Goal: Task Accomplishment & Management: Use online tool/utility

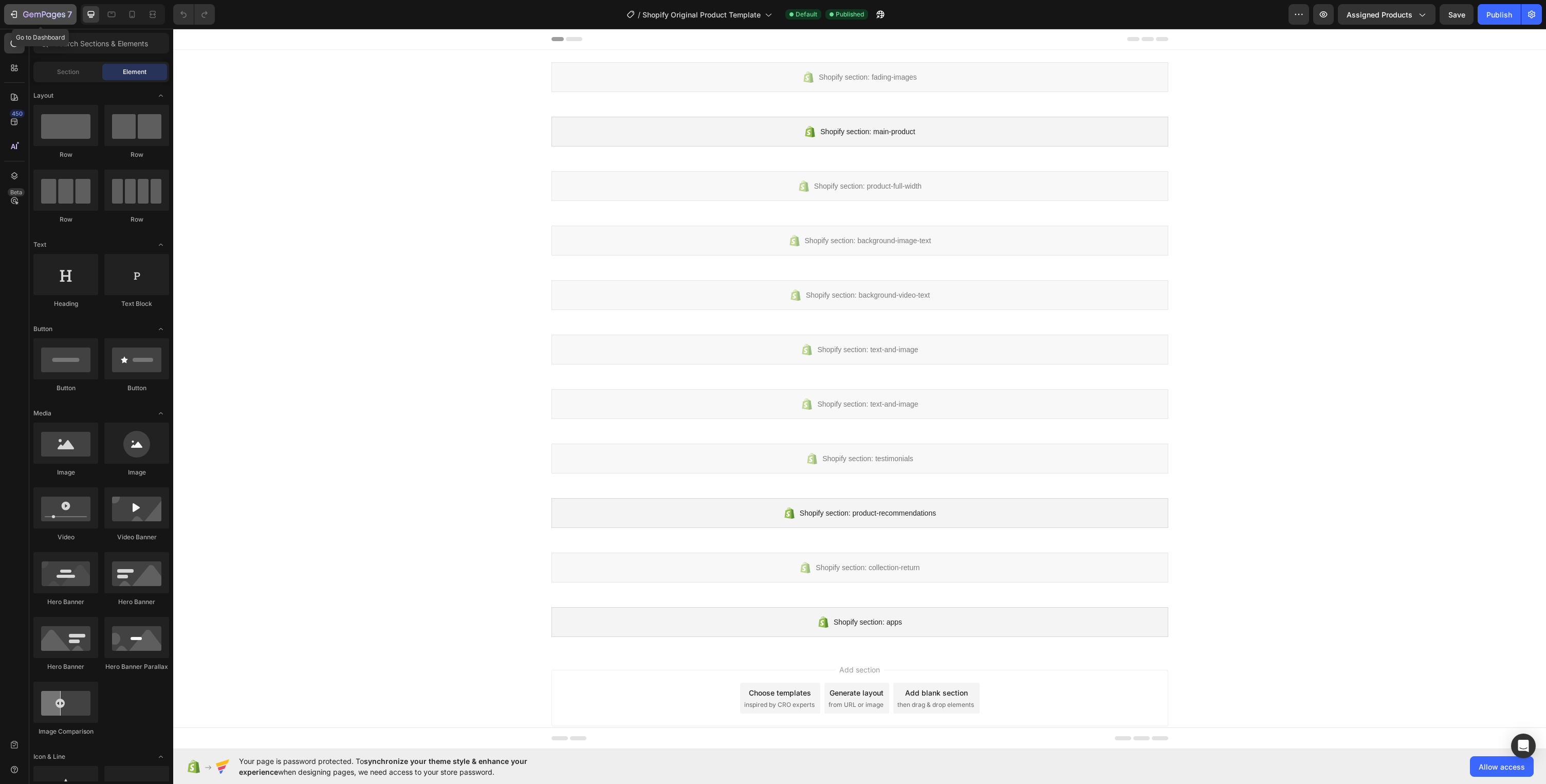
click at [17, 15] on icon "button" at bounding box center [14, 14] width 10 height 10
click at [915, 138] on div "Shopify section: main-product" at bounding box center [860, 132] width 617 height 30
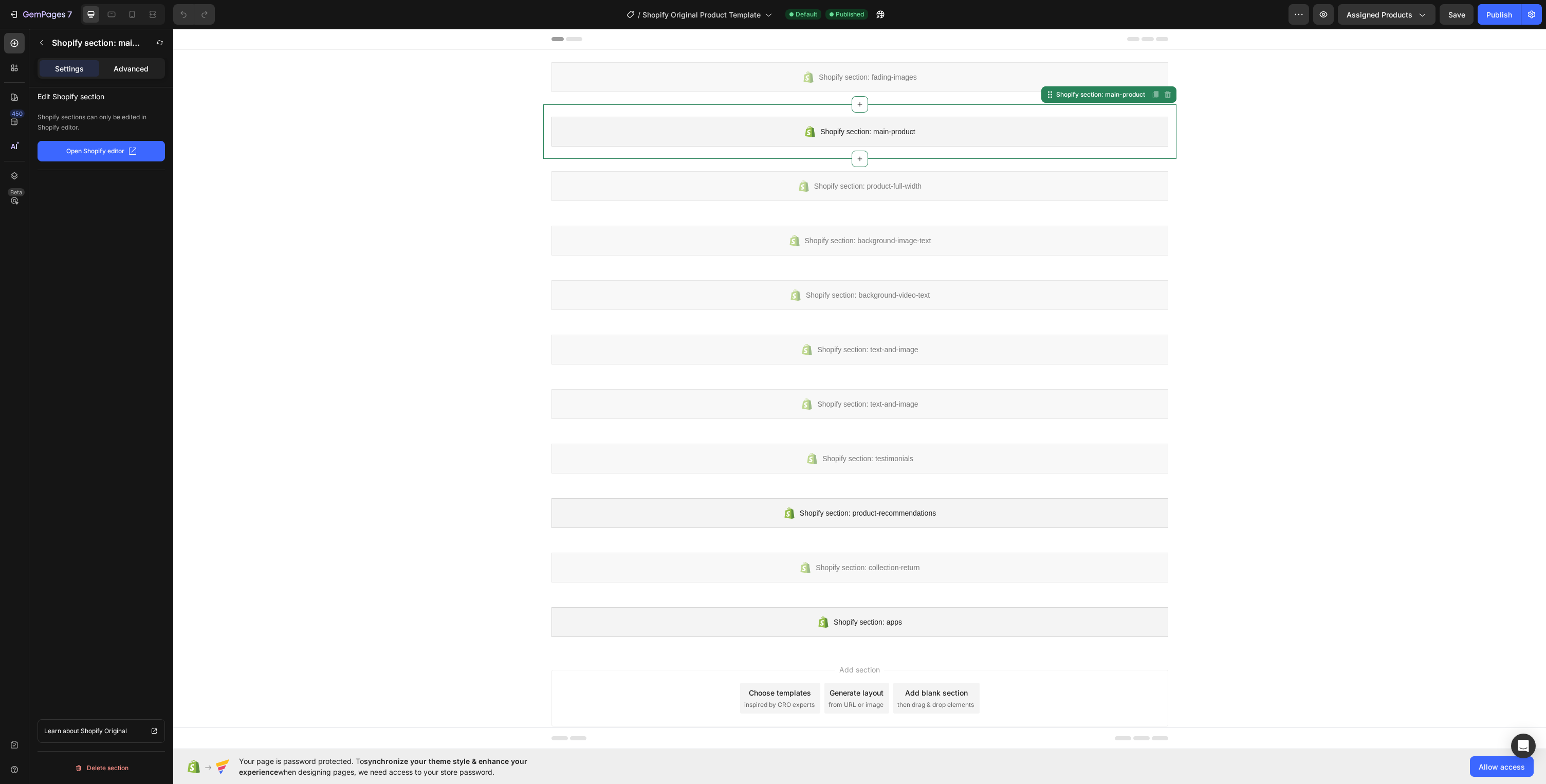
click at [133, 68] on p "Advanced" at bounding box center [131, 69] width 35 height 11
click at [73, 69] on p "Settings" at bounding box center [69, 69] width 29 height 11
click at [90, 146] on button "Open Shopify editor" at bounding box center [101, 151] width 127 height 20
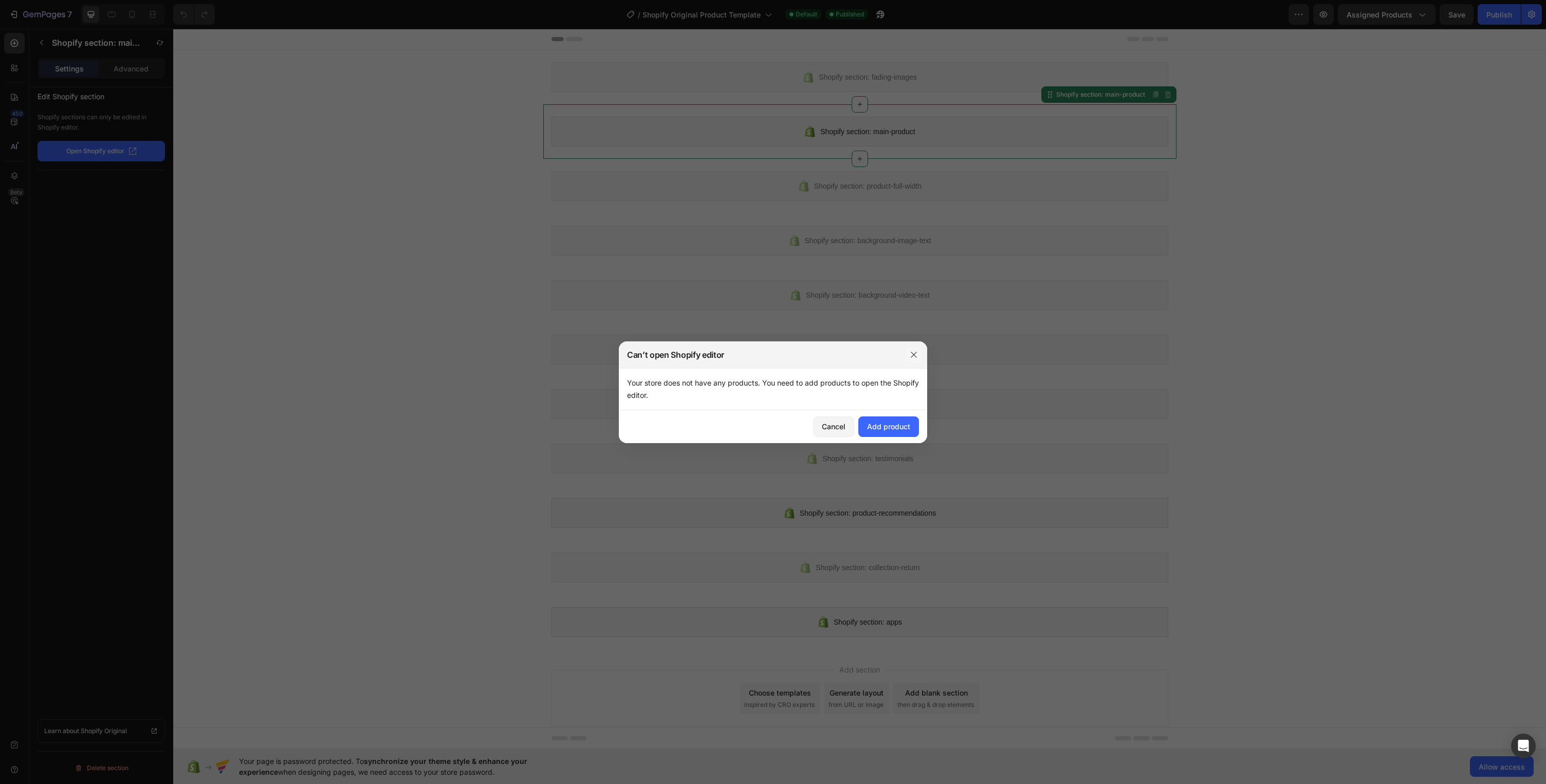
click at [912, 352] on icon "button" at bounding box center [913, 354] width 8 height 8
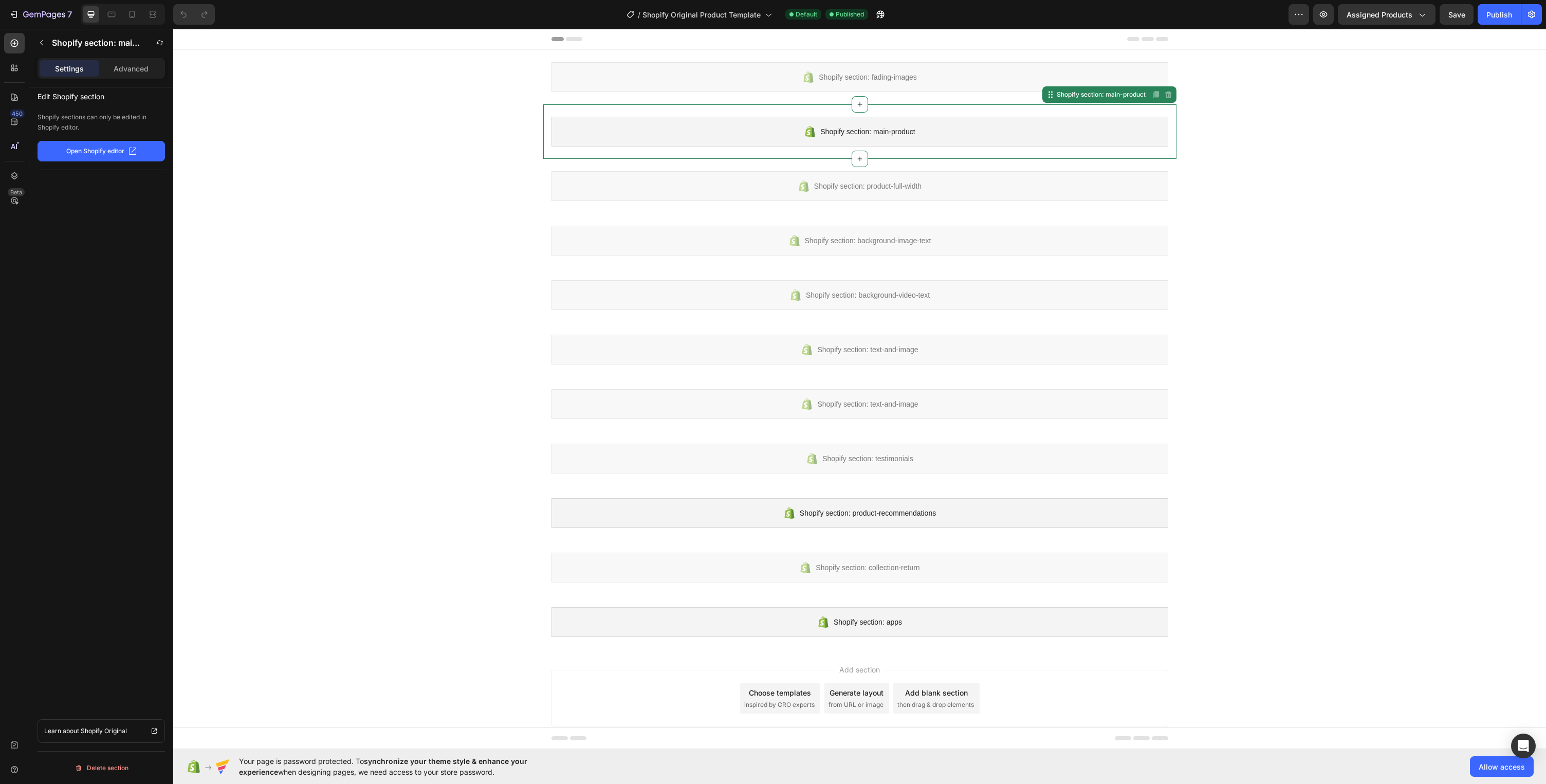
click at [836, 130] on span "Shopify section: main-product" at bounding box center [868, 132] width 95 height 12
click at [146, 74] on div "Advanced" at bounding box center [131, 68] width 60 height 17
click at [74, 74] on div "Settings" at bounding box center [69, 68] width 60 height 17
click at [14, 73] on div at bounding box center [14, 68] width 20 height 20
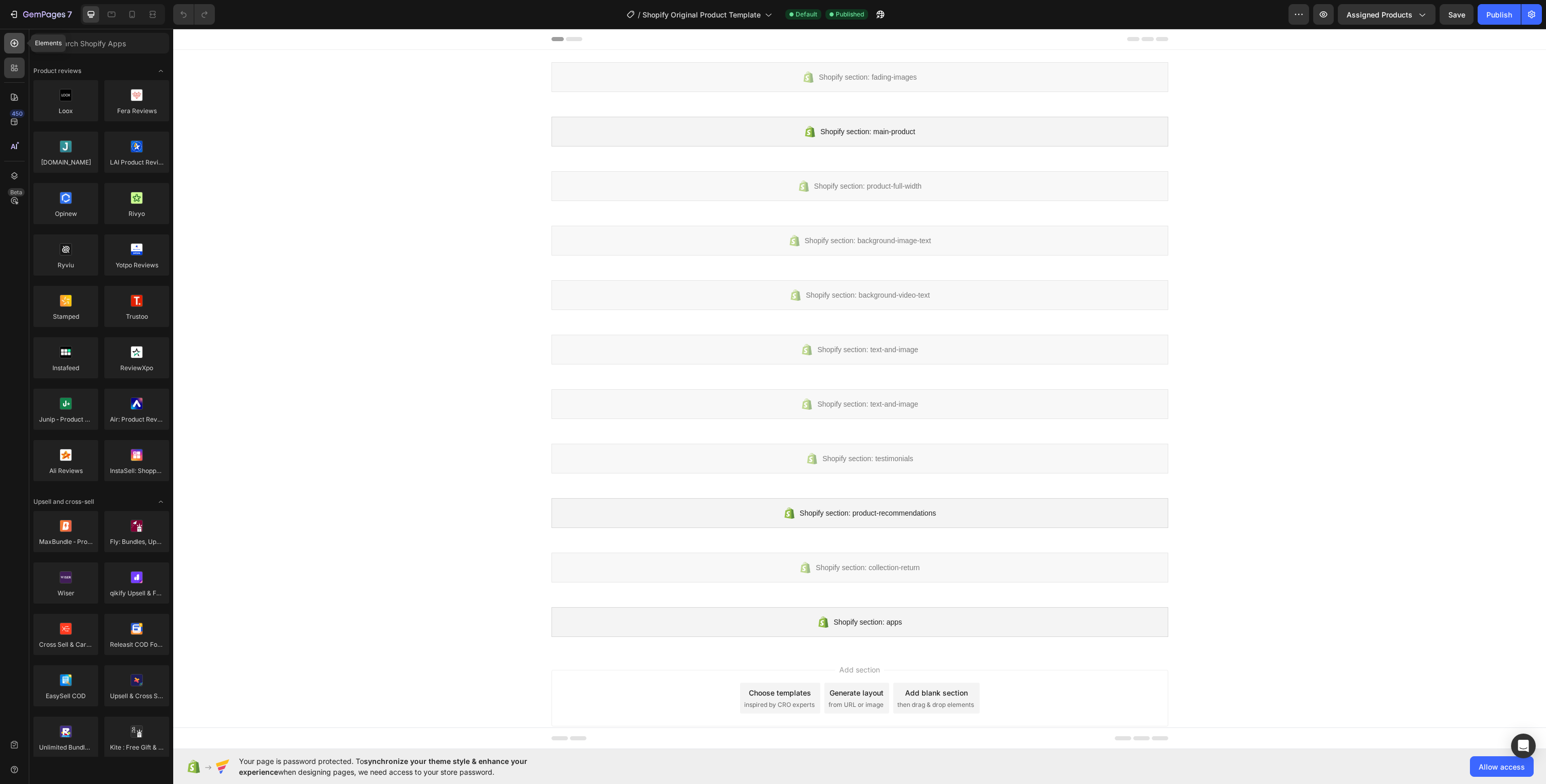
click at [14, 45] on icon at bounding box center [14, 43] width 4 height 4
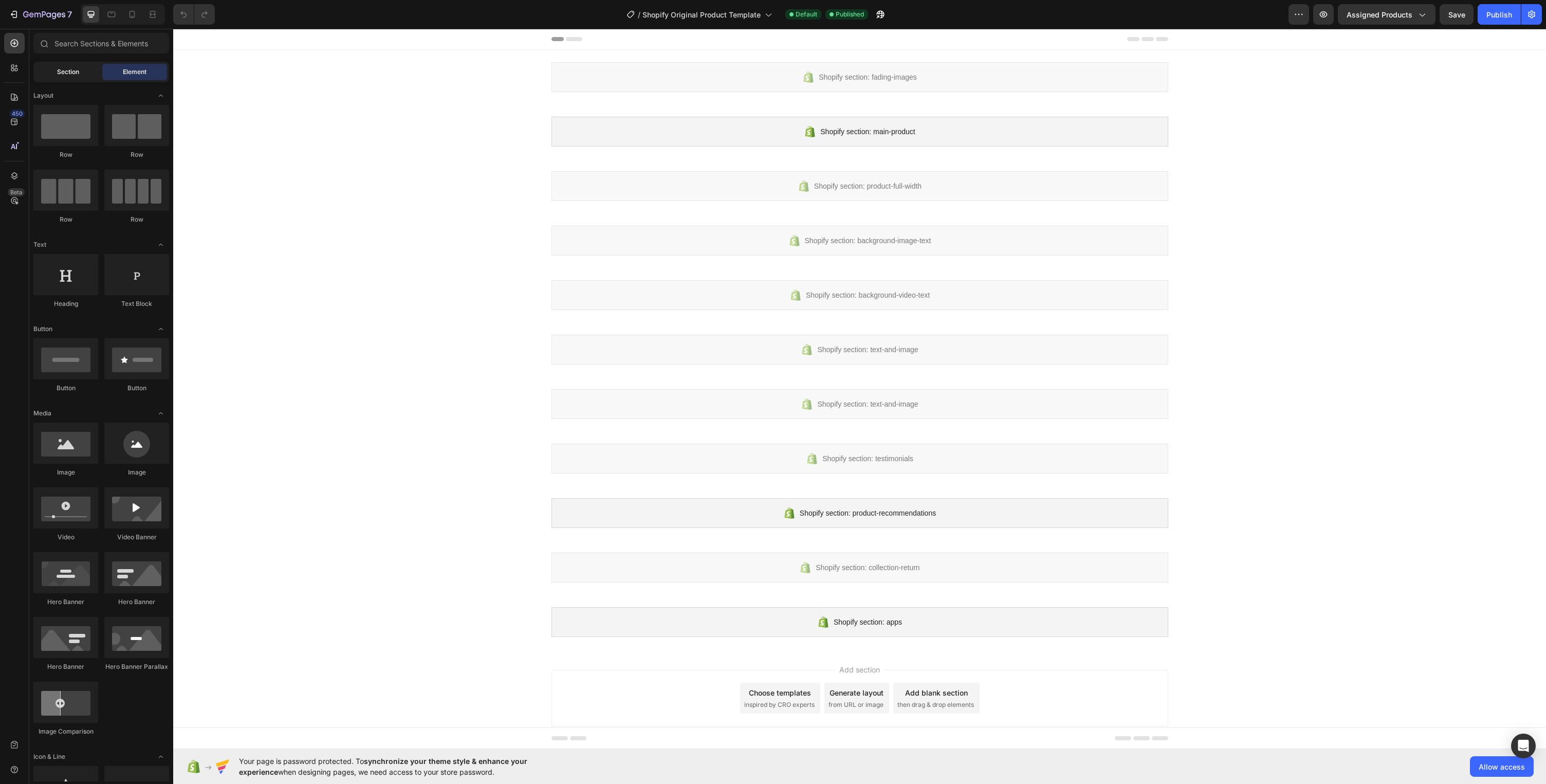
click at [64, 79] on div "Section" at bounding box center [68, 72] width 65 height 17
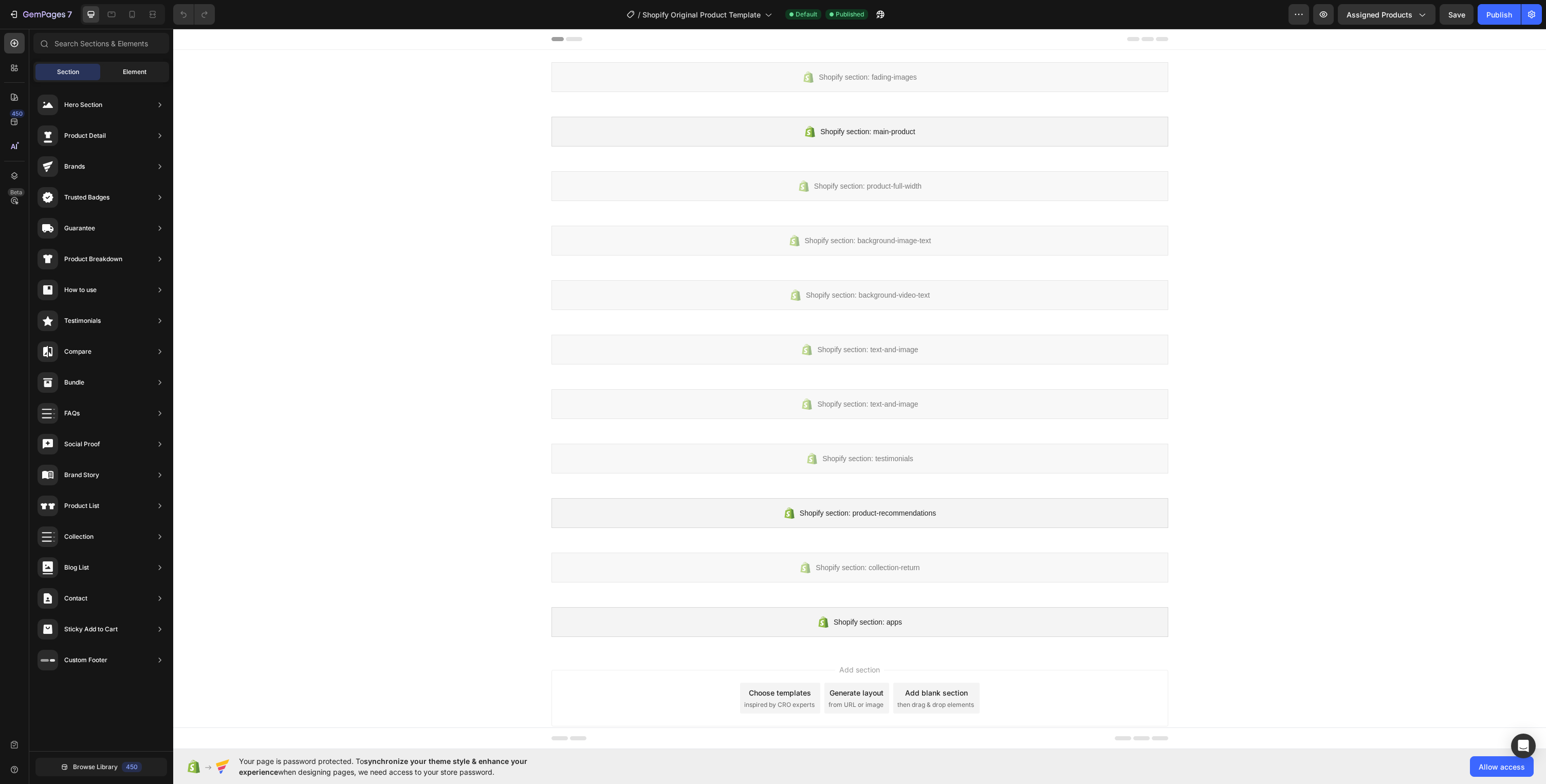
click at [119, 77] on div "Element" at bounding box center [134, 72] width 65 height 17
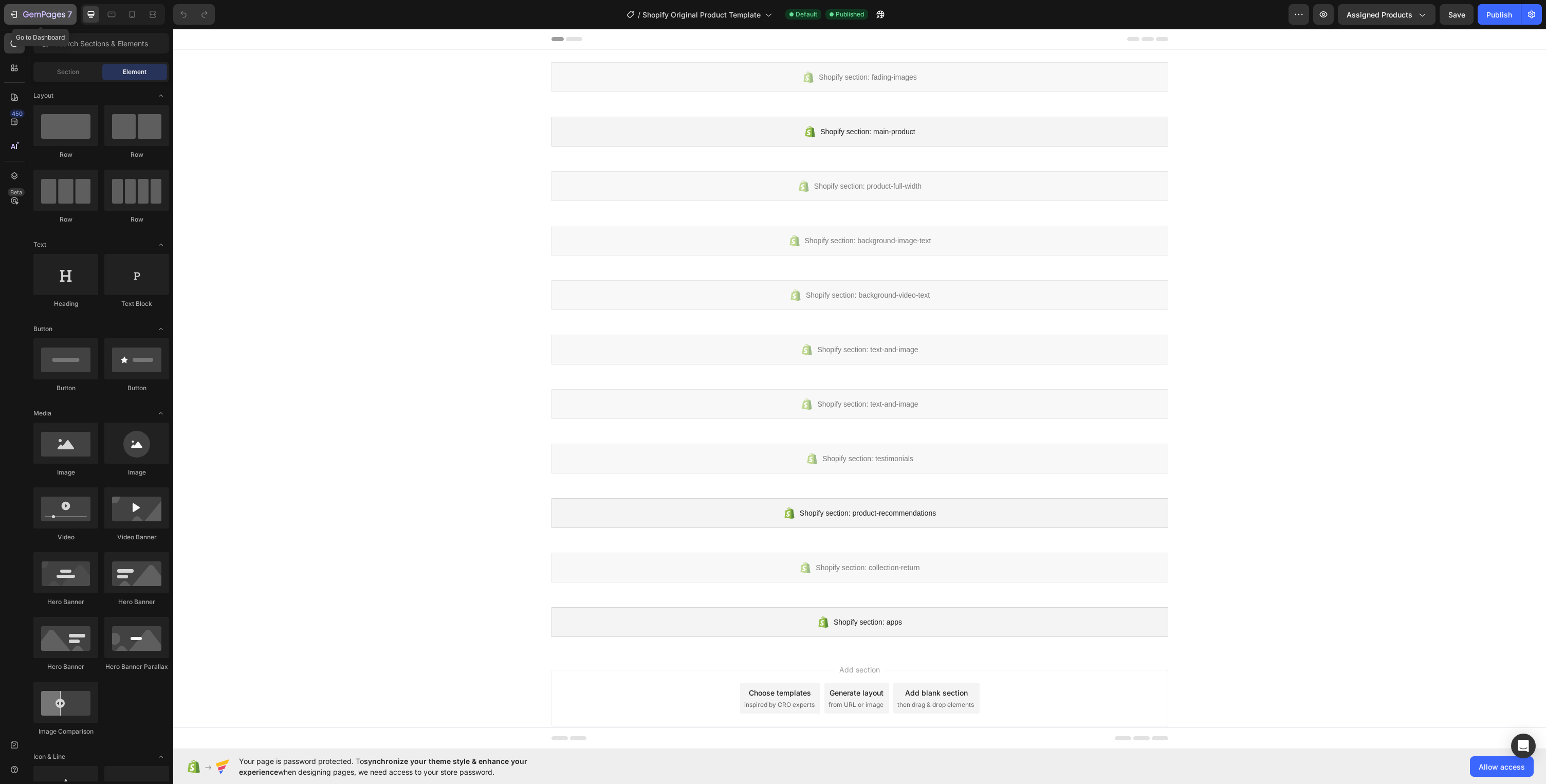
click at [18, 14] on icon "button" at bounding box center [14, 14] width 10 height 10
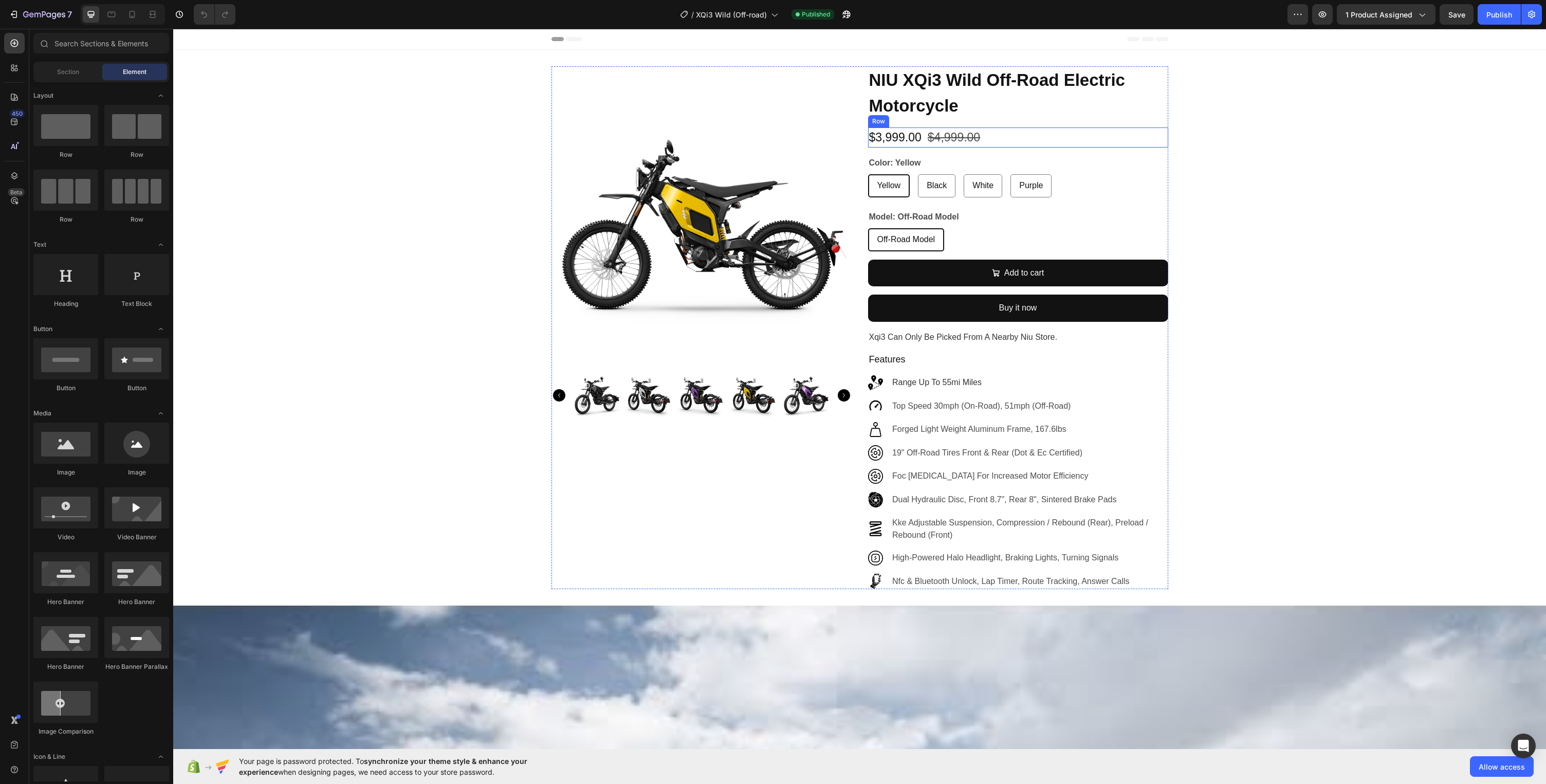
click at [1001, 139] on div "$3,999.00 Product Price Product Price $4,999.00 Product Price Product Price Row" at bounding box center [1018, 137] width 300 height 20
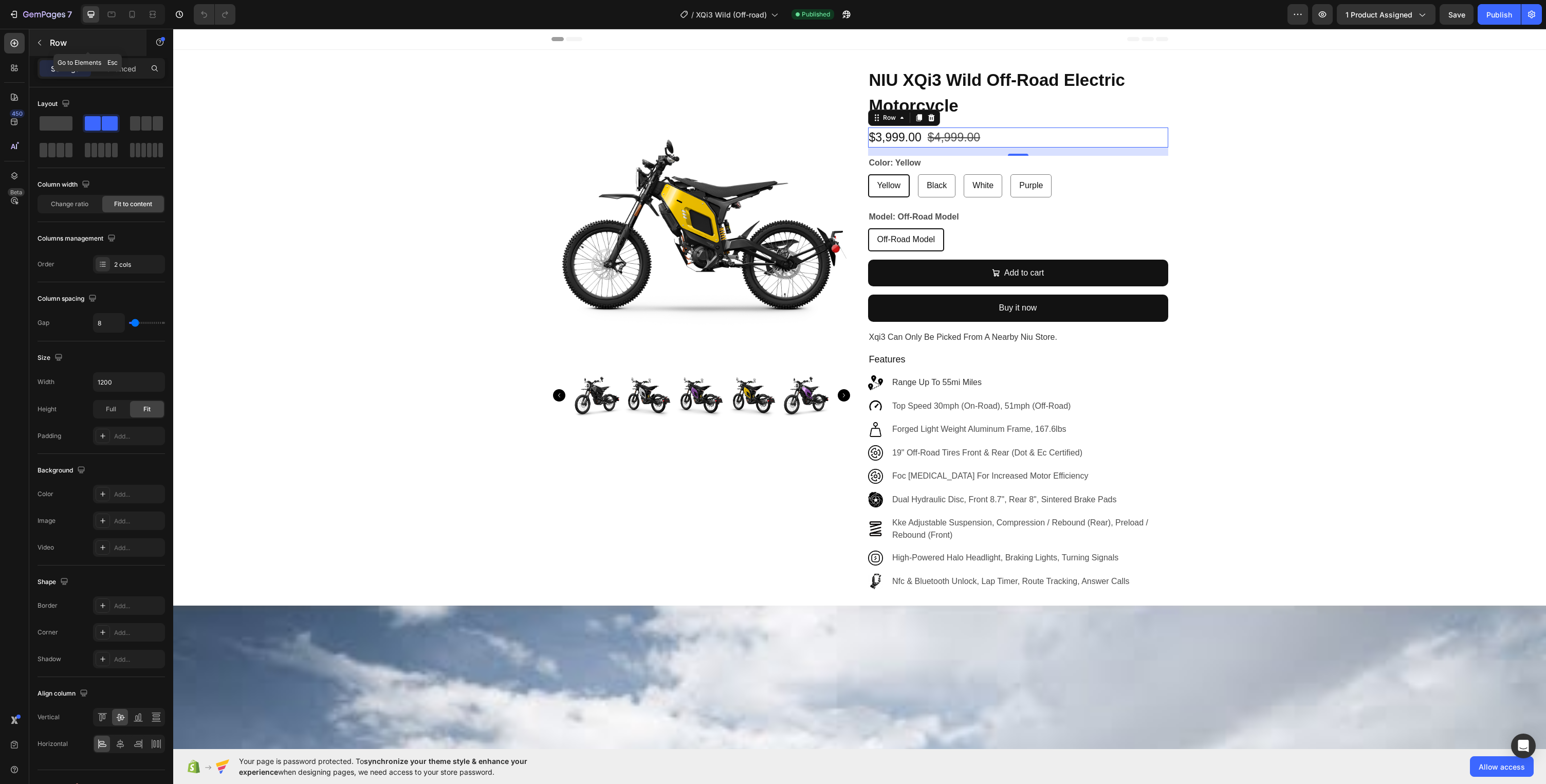
click at [39, 42] on icon "button" at bounding box center [39, 42] width 8 height 8
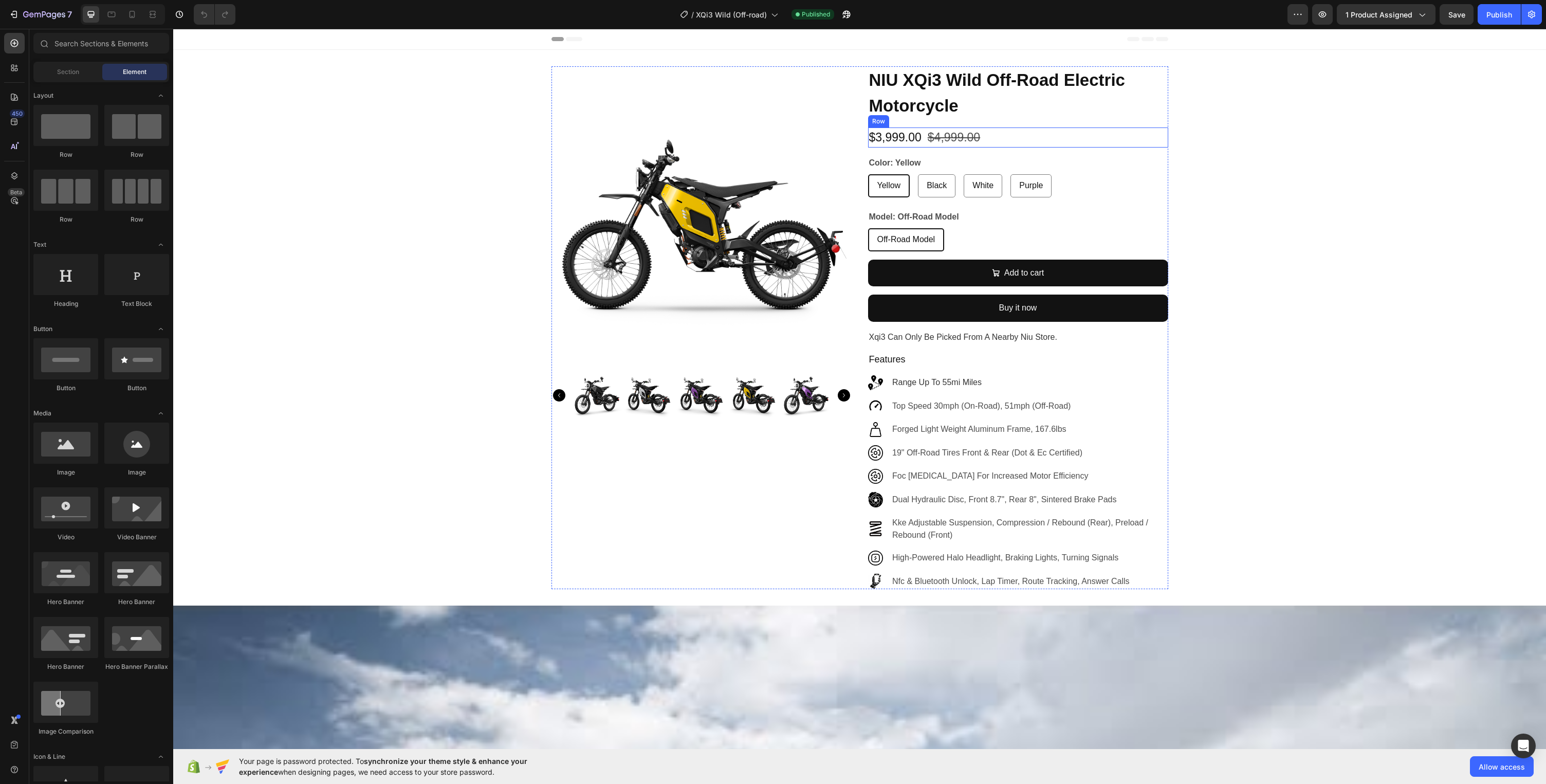
click at [1010, 134] on div "$3,999.00 Product Price Product Price $4,999.00 Product Price Product Price Row" at bounding box center [1018, 137] width 300 height 20
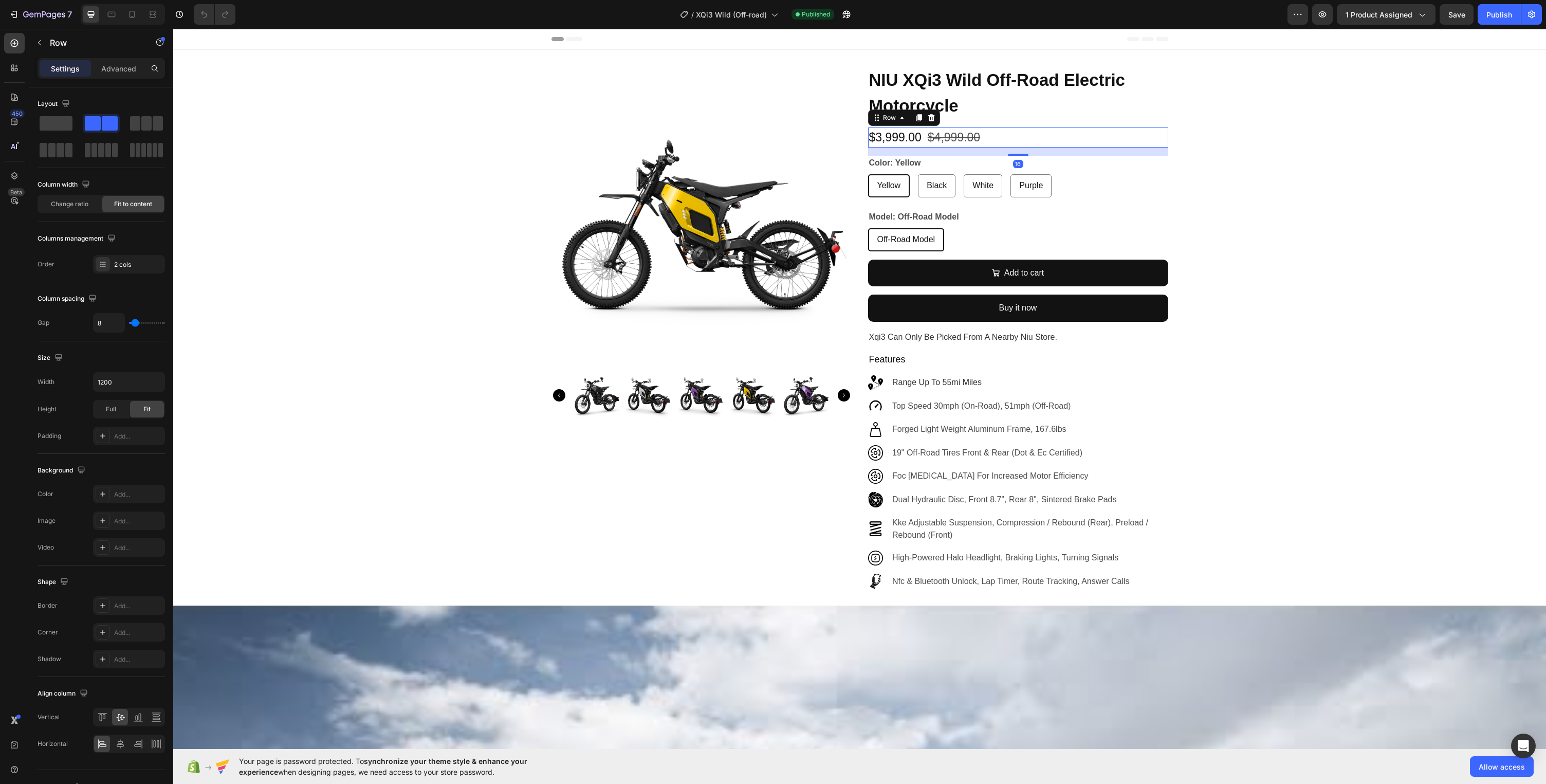
click at [1010, 135] on div "$3,999.00 Product Price Product Price $4,999.00 Product Price Product Price Row…" at bounding box center [1018, 137] width 300 height 20
click at [114, 73] on p "Advanced" at bounding box center [119, 69] width 35 height 11
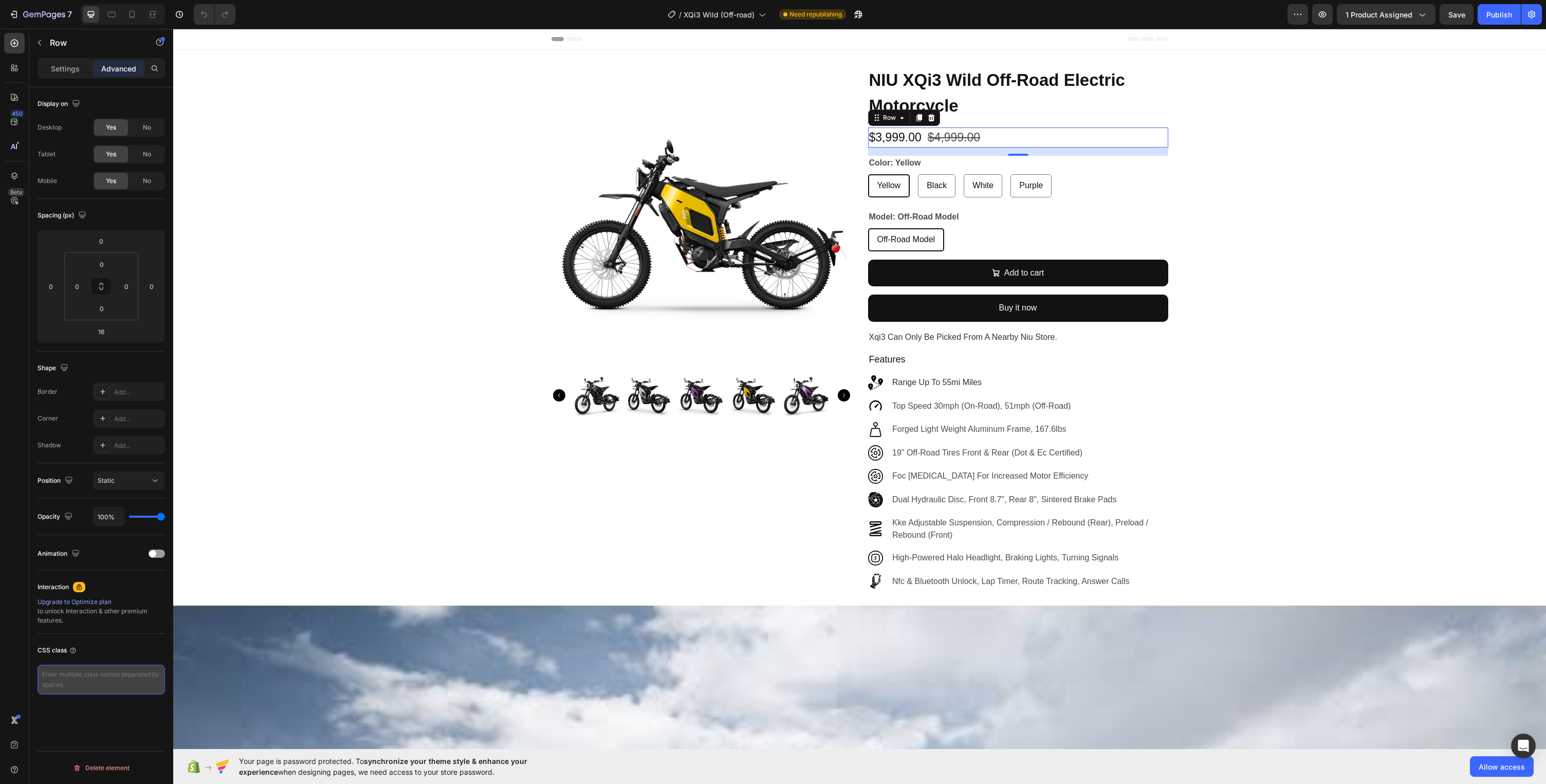
click at [77, 683] on textarea at bounding box center [101, 679] width 127 height 30
type textarea "samita-quote-price"
click at [131, 681] on textarea "samita-quote-price" at bounding box center [101, 679] width 127 height 30
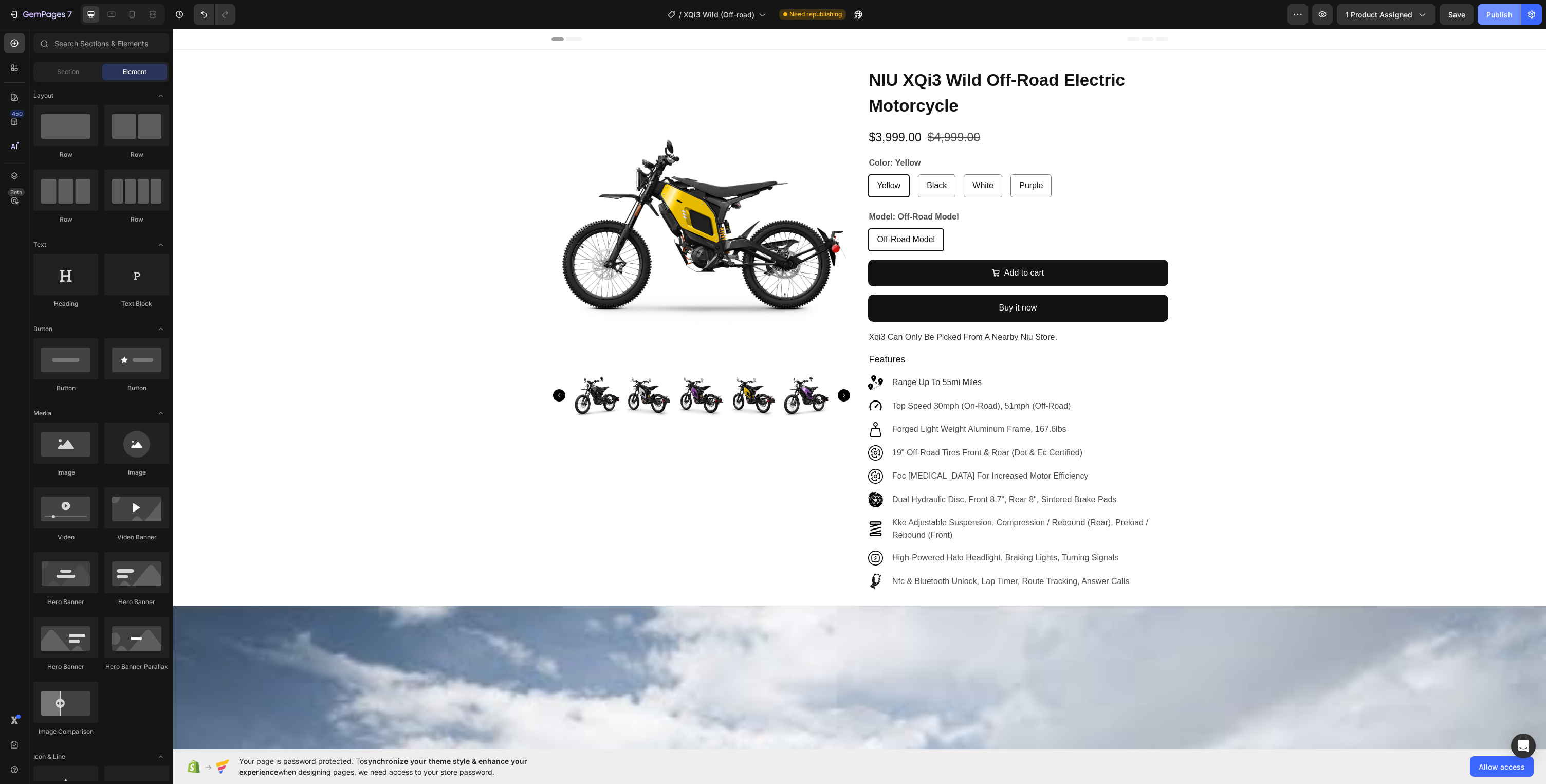
click at [1499, 19] on div "Publish" at bounding box center [1499, 15] width 26 height 11
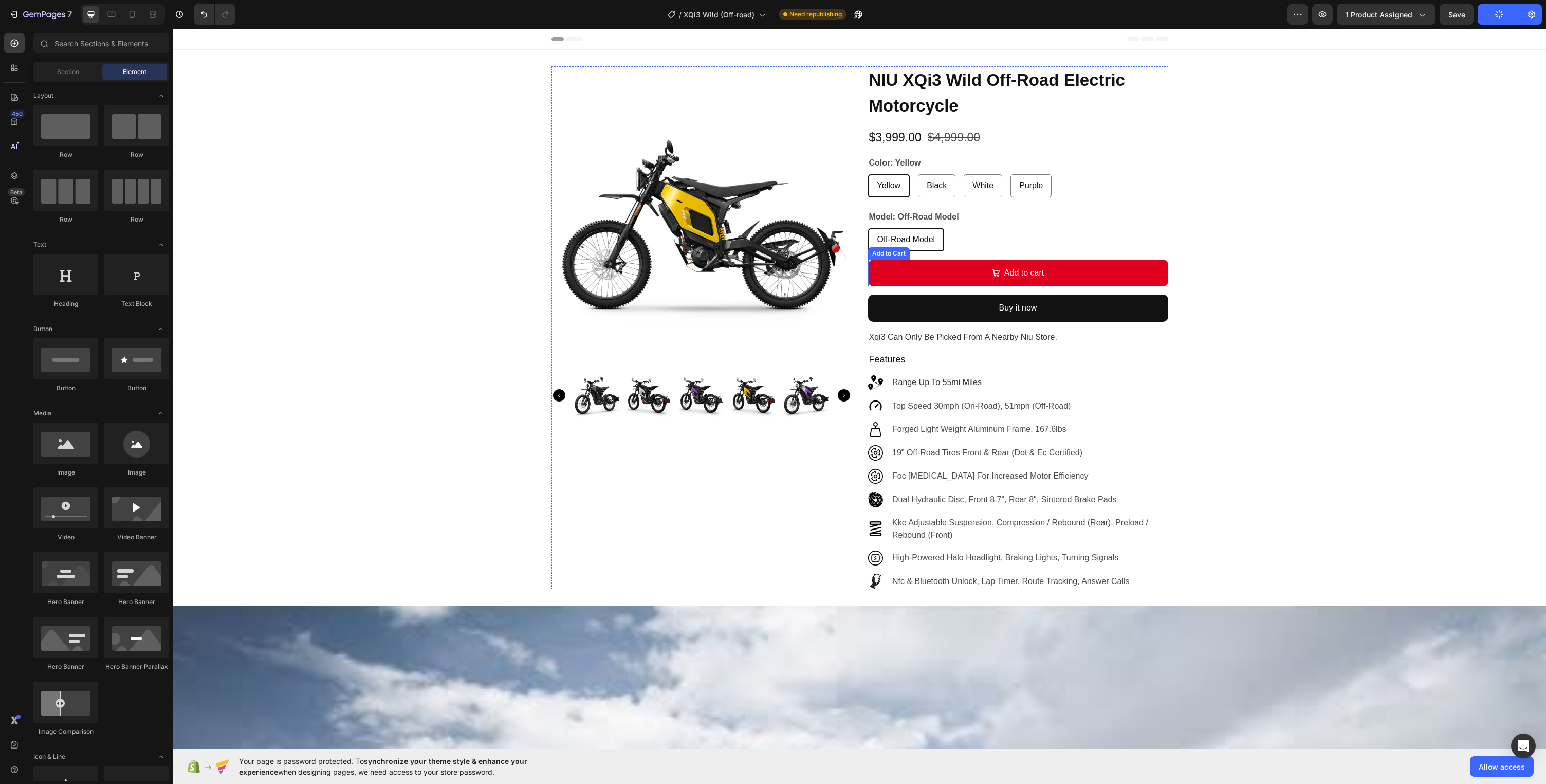
click at [1072, 272] on button "Add to cart" at bounding box center [1018, 273] width 300 height 27
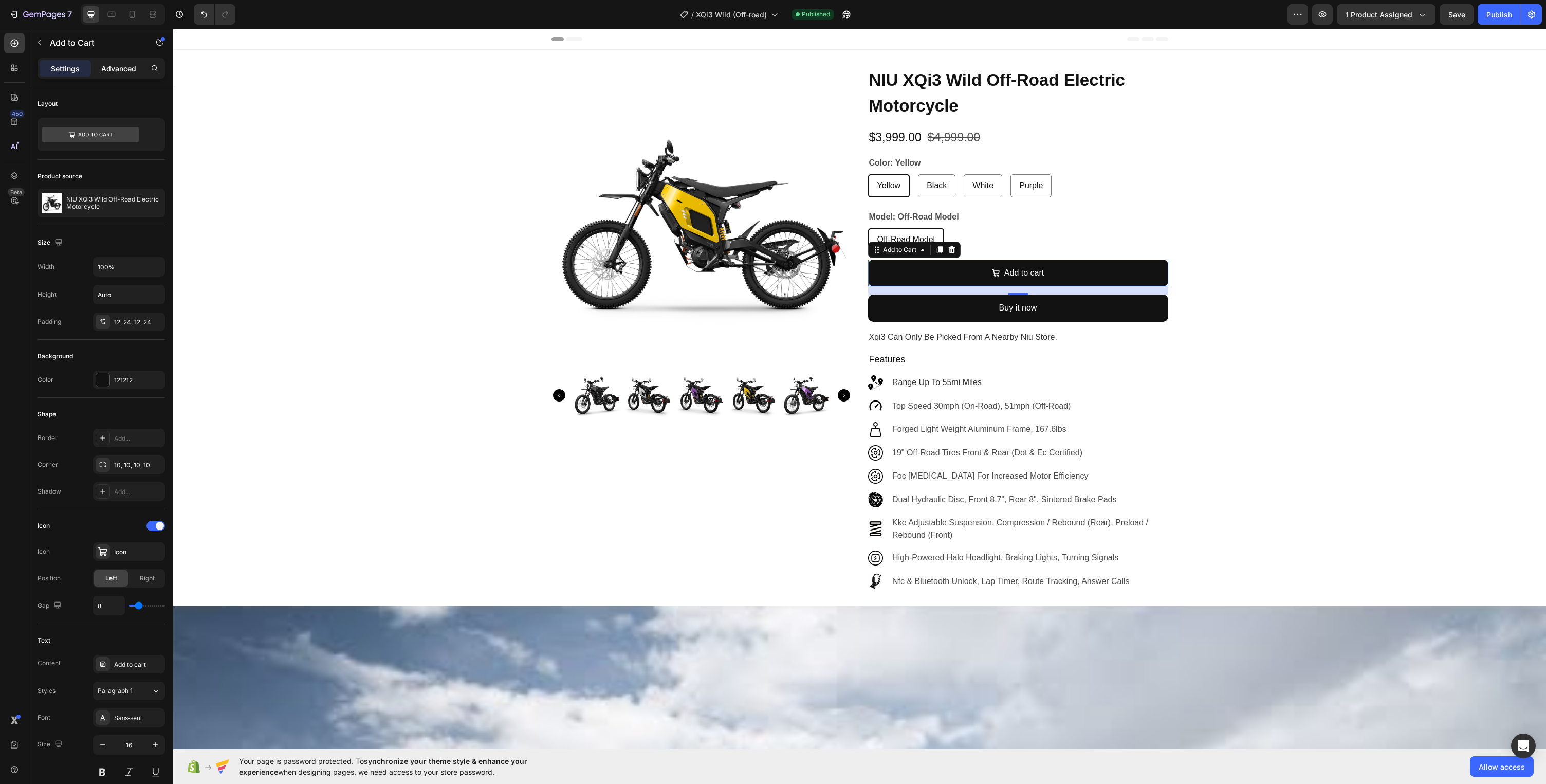
click at [130, 71] on p "Advanced" at bounding box center [119, 69] width 35 height 11
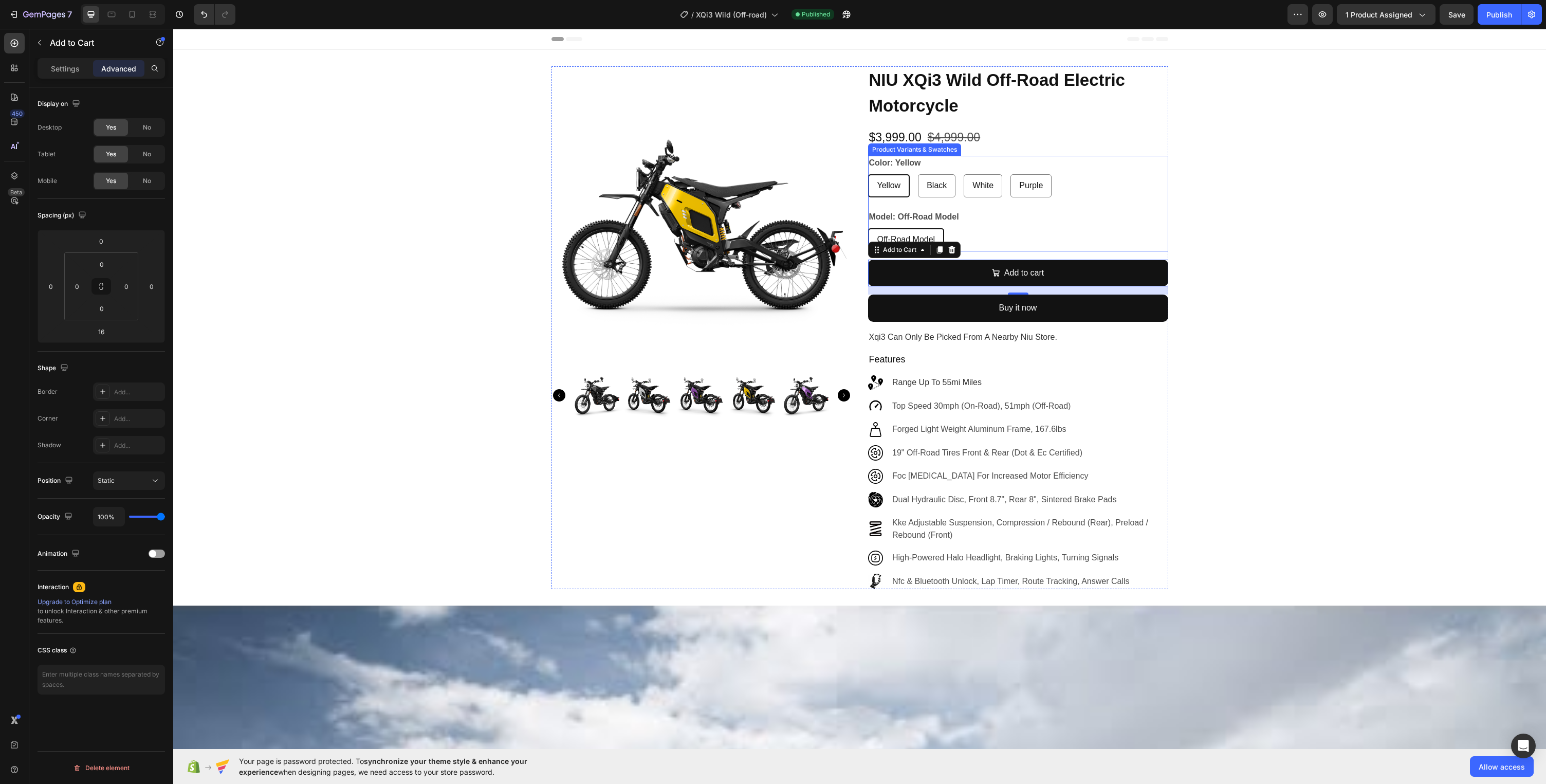
click at [1083, 184] on div "Yellow Yellow Yellow Black Black Black White White White Purple Purple Purple" at bounding box center [1018, 186] width 300 height 23
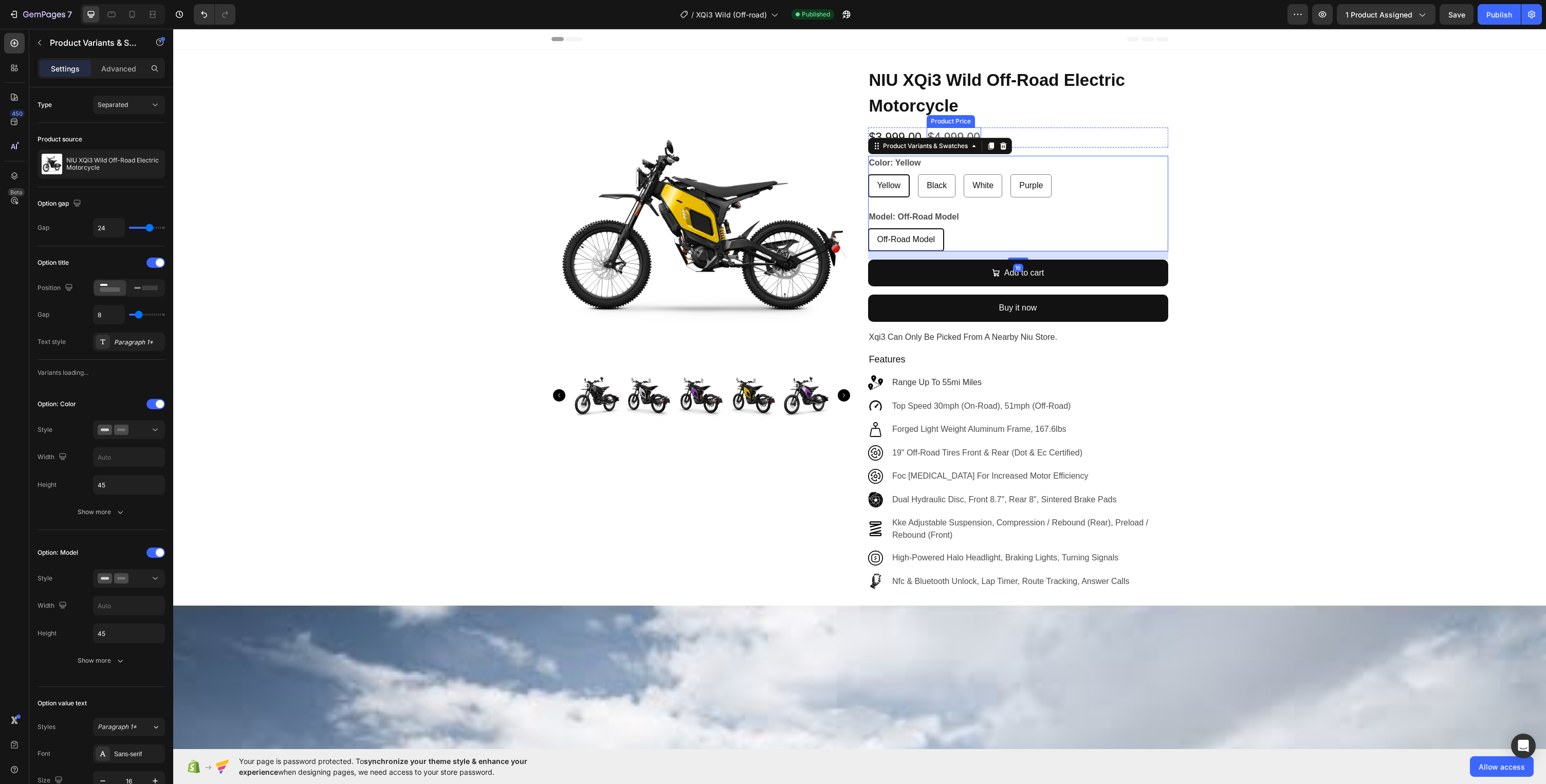
click at [967, 127] on div "$4,999.00" at bounding box center [954, 137] width 55 height 20
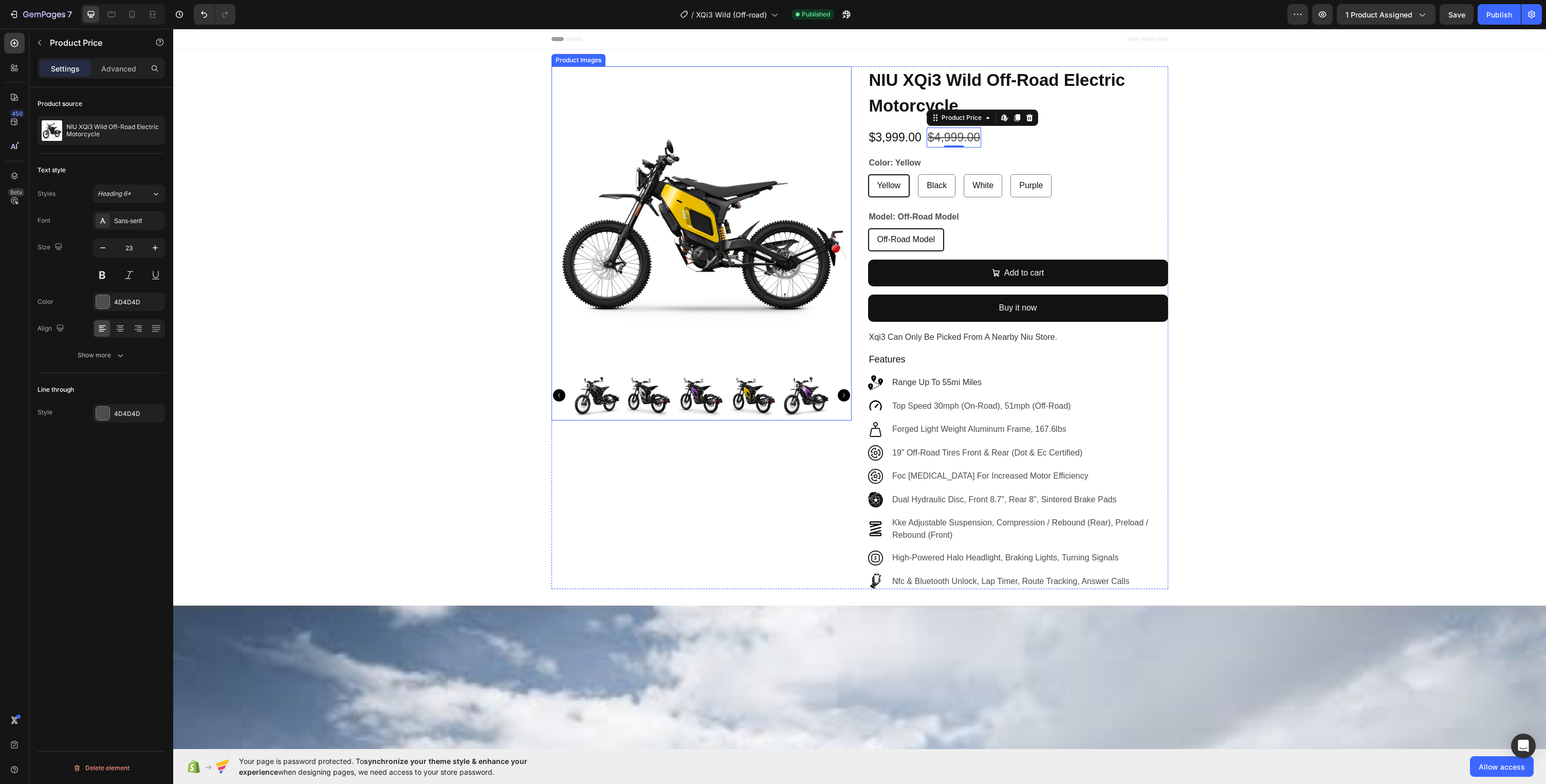
click at [846, 137] on img at bounding box center [702, 216] width 300 height 300
click at [886, 133] on div "$3,999.00" at bounding box center [895, 137] width 55 height 20
click at [976, 137] on div "$4,999.00" at bounding box center [954, 137] width 55 height 20
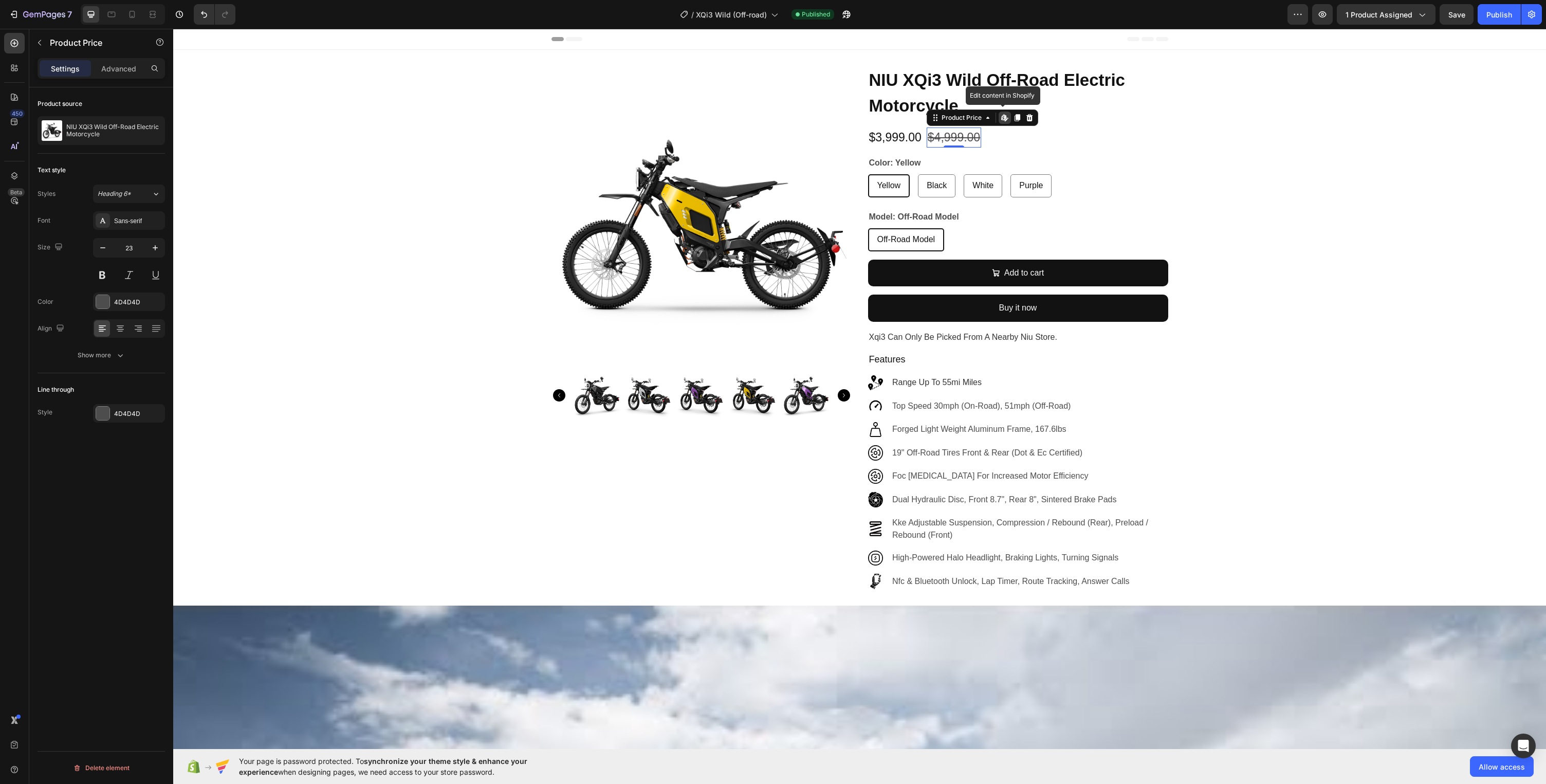
click at [897, 130] on div "$3,999.00" at bounding box center [895, 137] width 55 height 20
click at [39, 40] on icon "button" at bounding box center [39, 42] width 8 height 8
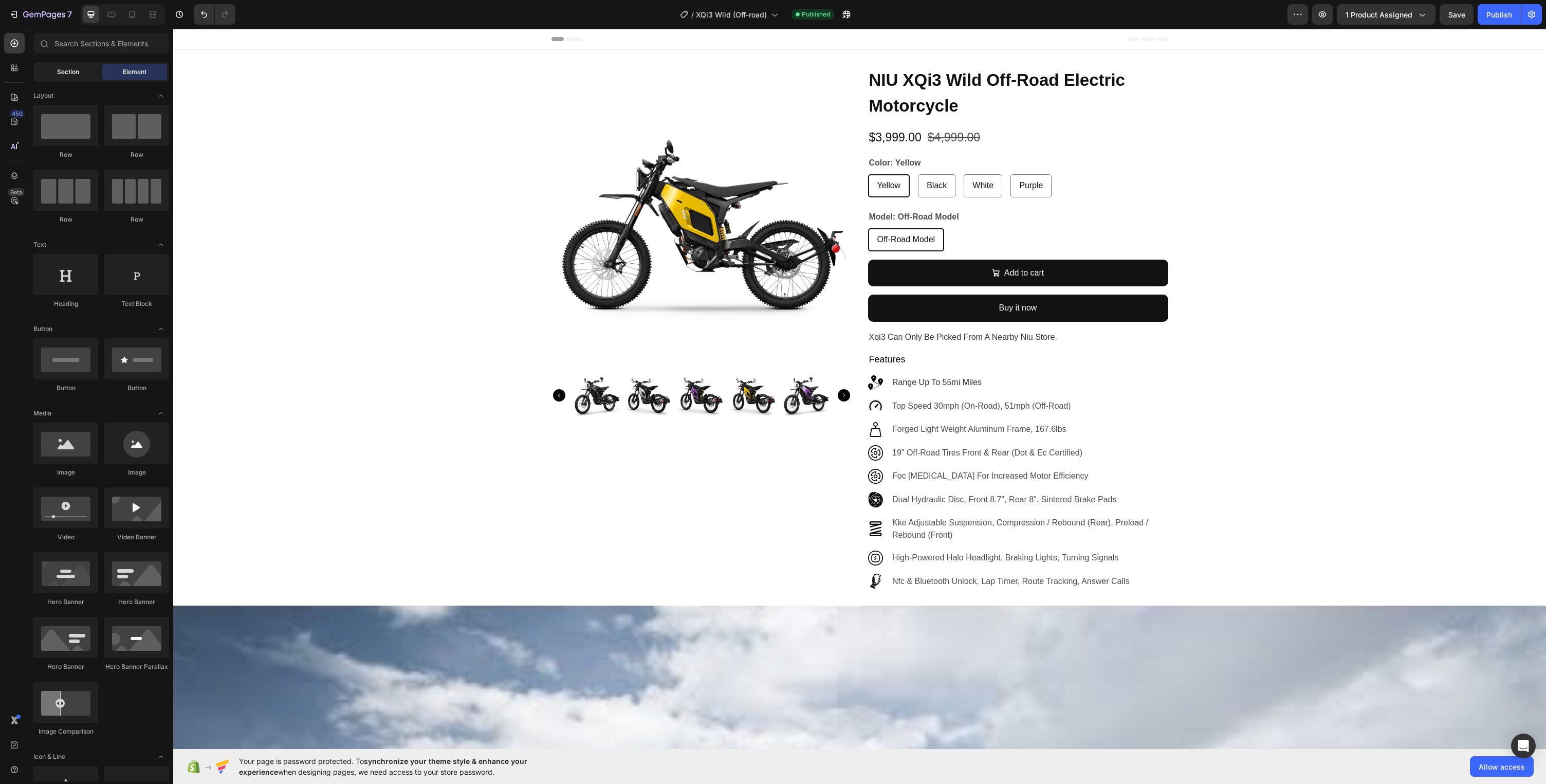
click at [63, 66] on div "Section" at bounding box center [68, 72] width 65 height 17
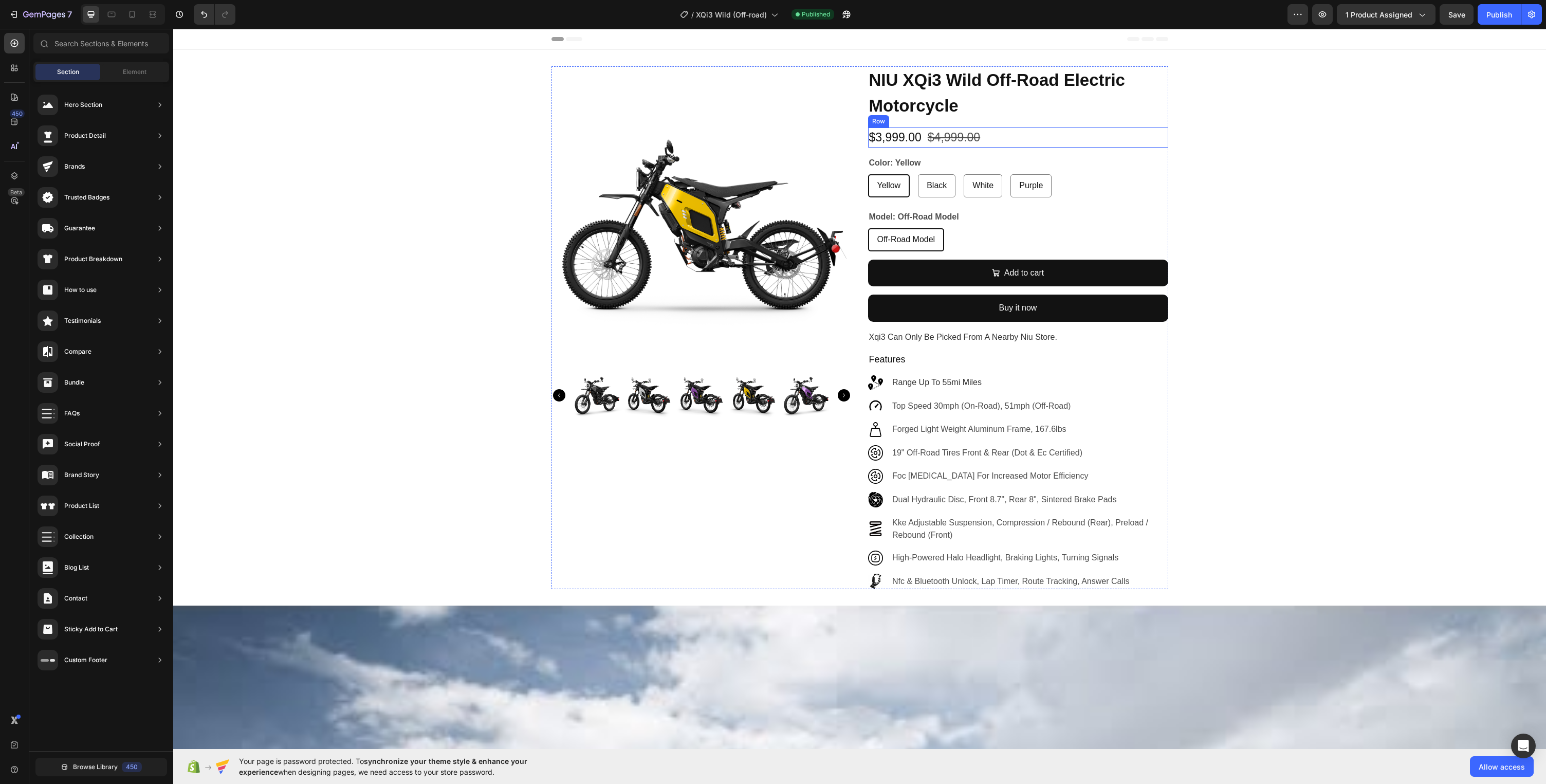
click at [1002, 136] on div "$3,999.00 Product Price Product Price $4,999.00 Product Price Product Price Row" at bounding box center [1018, 137] width 300 height 20
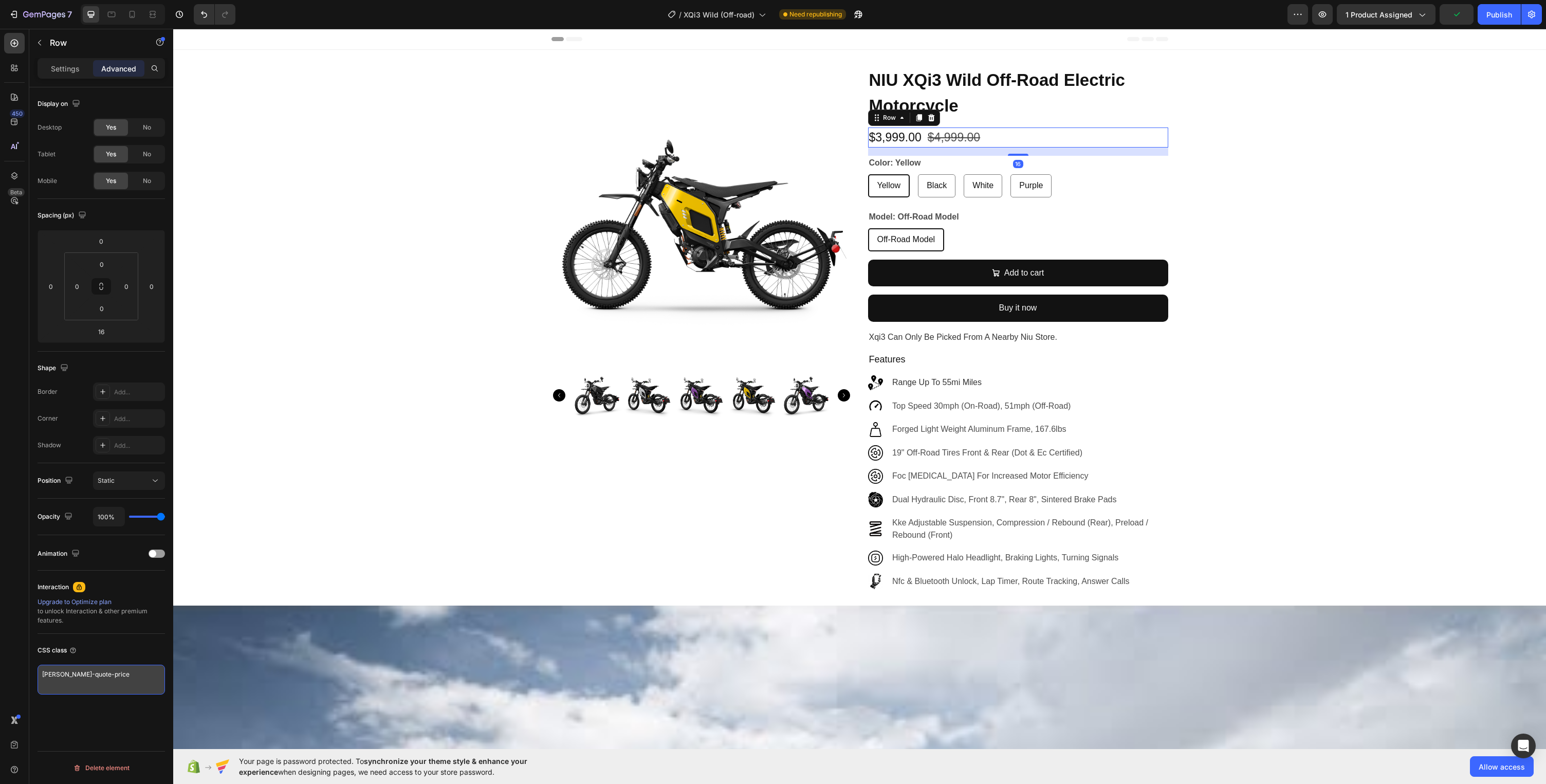
click at [71, 673] on textarea "samita-quote-price" at bounding box center [101, 679] width 127 height 30
click at [72, 673] on textarea "samita-quote-price" at bounding box center [101, 679] width 127 height 30
click at [111, 676] on textarea "samita-lock-price" at bounding box center [101, 679] width 127 height 30
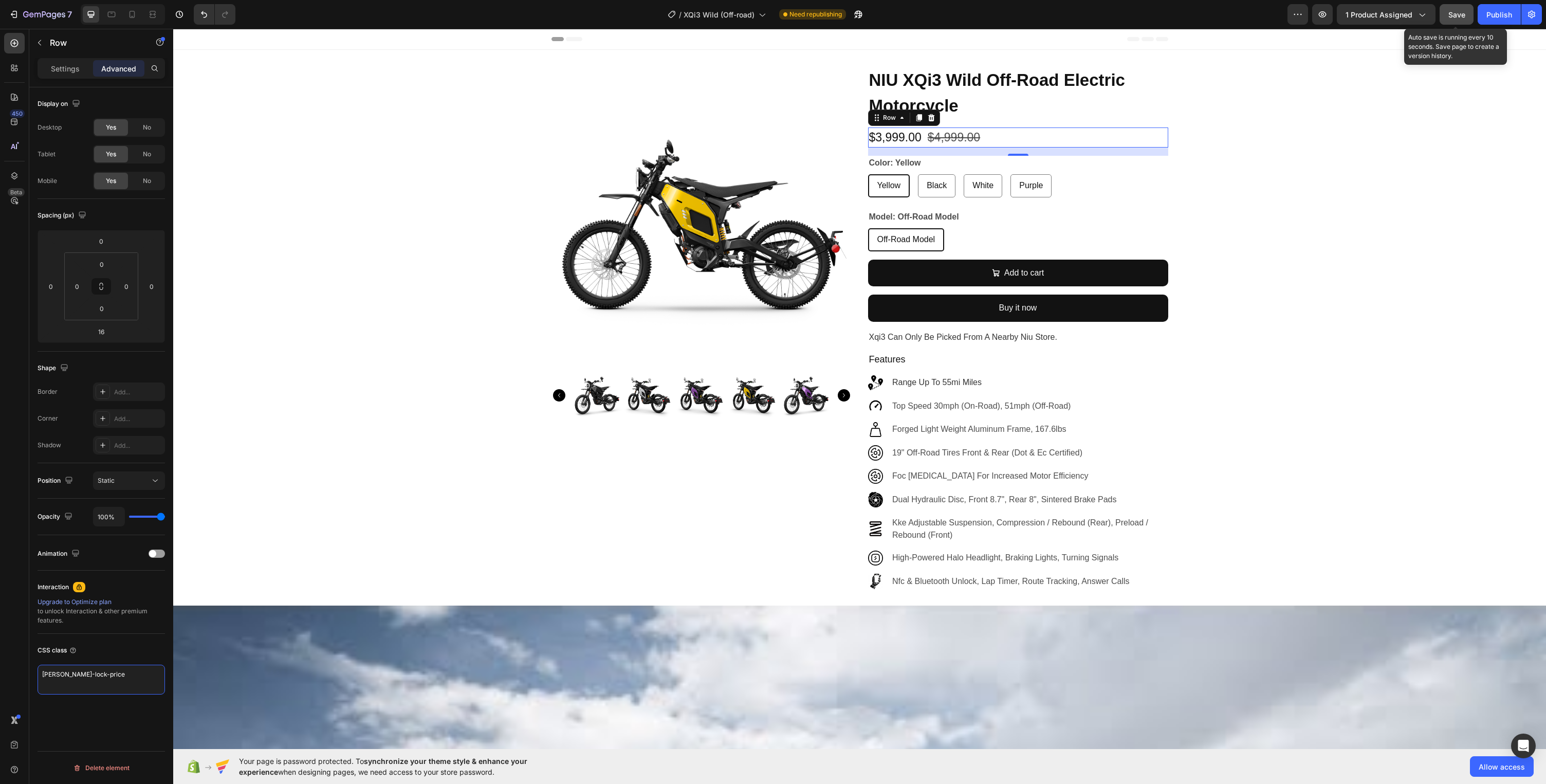
type textarea "samita-lock-price"
click at [1459, 20] on button "Save" at bounding box center [1456, 14] width 34 height 20
click at [1494, 18] on div "Publish" at bounding box center [1499, 15] width 26 height 11
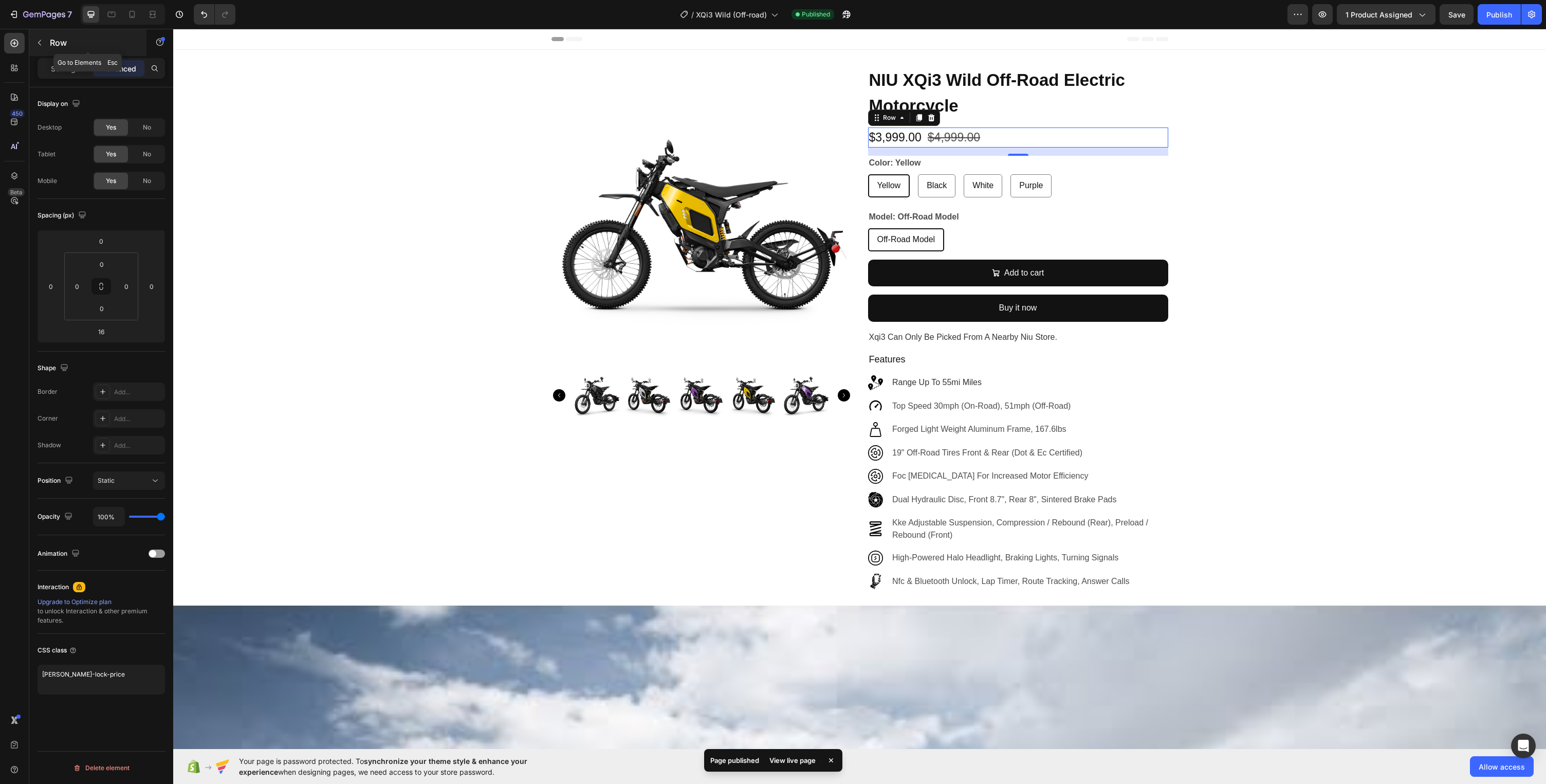
click at [58, 40] on p "Row" at bounding box center [93, 42] width 87 height 12
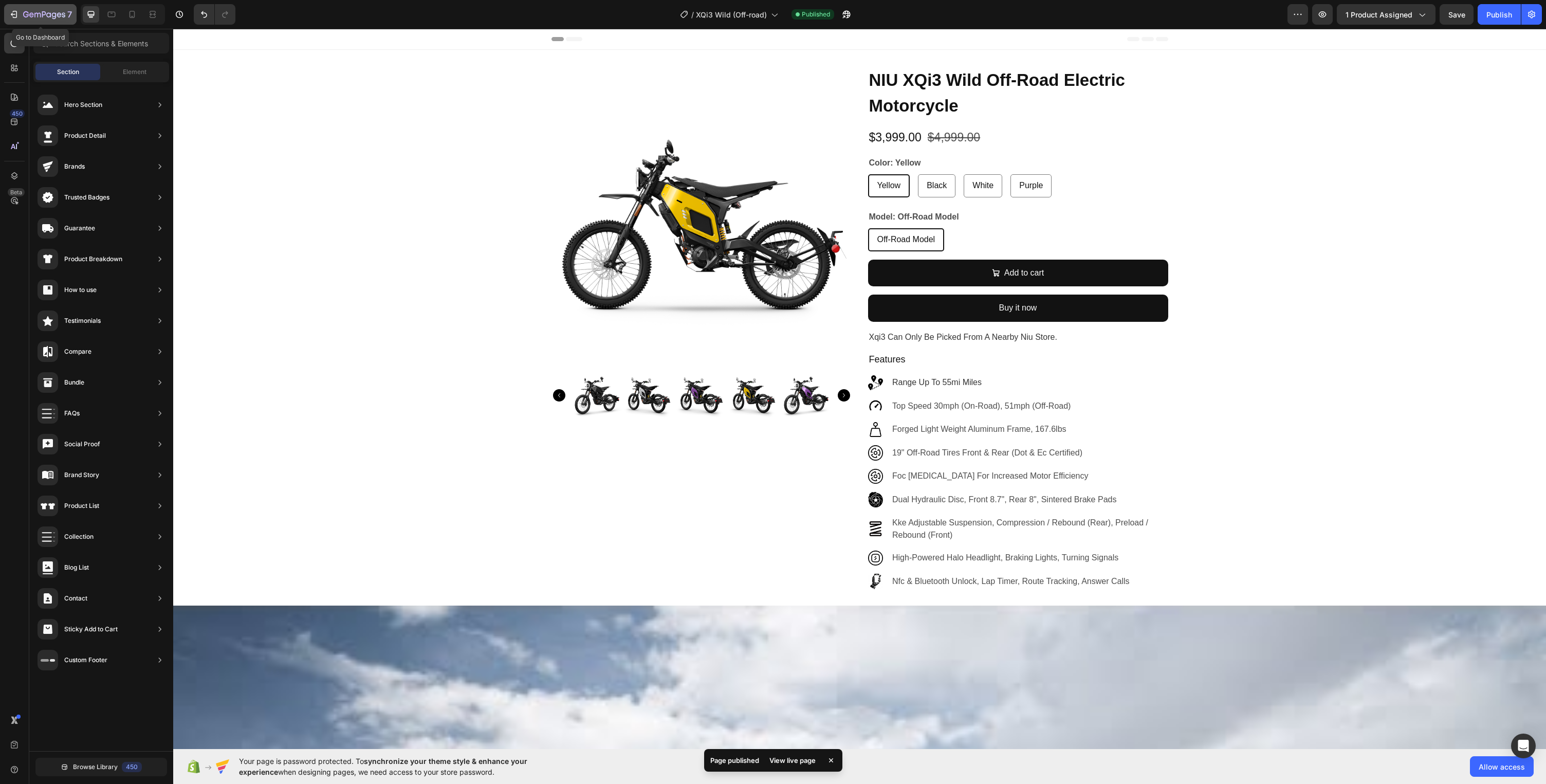
click at [18, 14] on icon "button" at bounding box center [14, 14] width 10 height 10
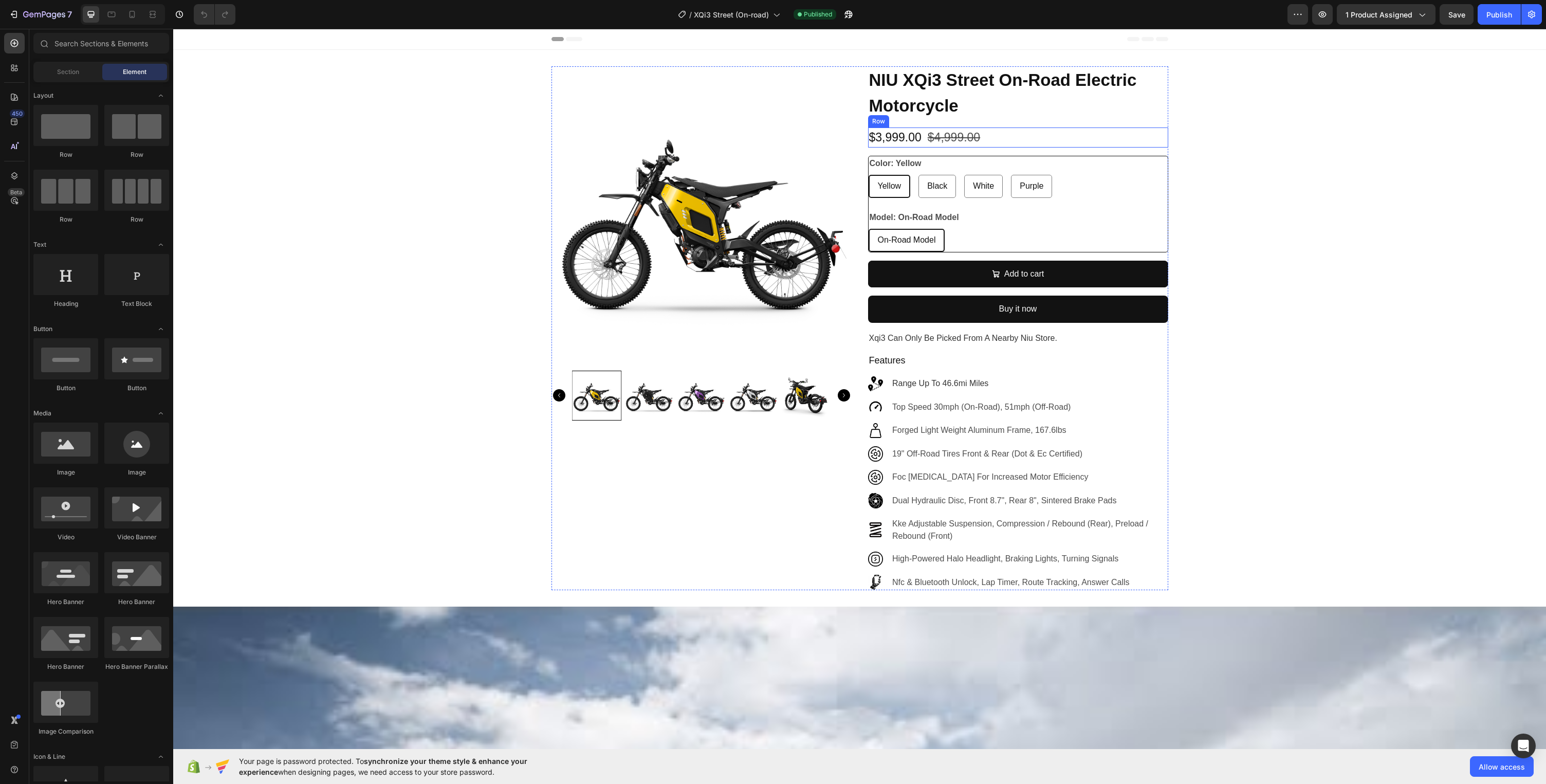
click at [1006, 143] on div "$3,999.00 Product Price Product Price $4,999.00 Product Price Product Price Row" at bounding box center [1018, 137] width 300 height 20
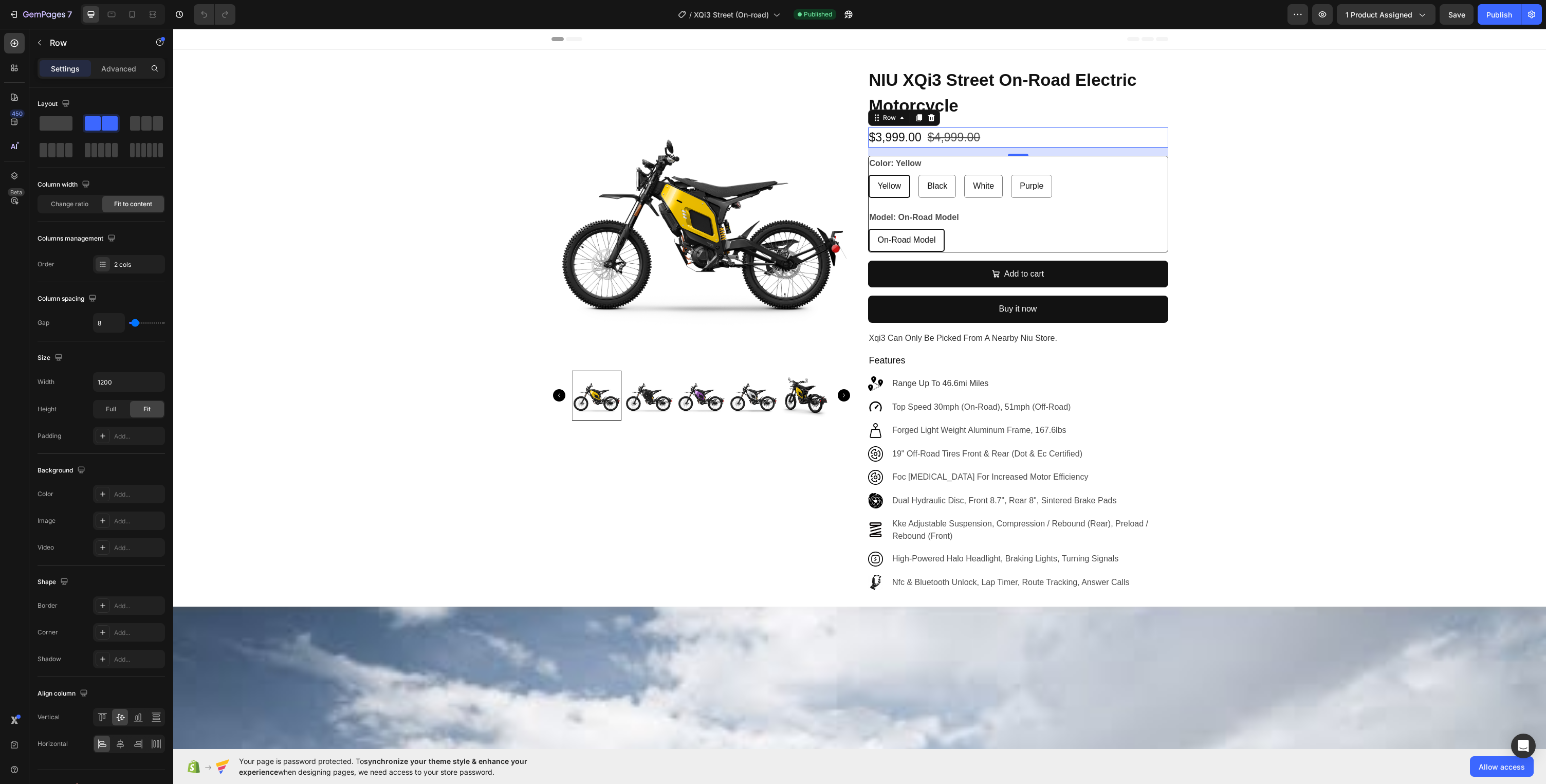
click at [1018, 136] on div "$3,999.00 Product Price Product Price $4,999.00 Product Price Product Price Row…" at bounding box center [1018, 137] width 300 height 20
click at [121, 67] on p "Advanced" at bounding box center [119, 69] width 35 height 11
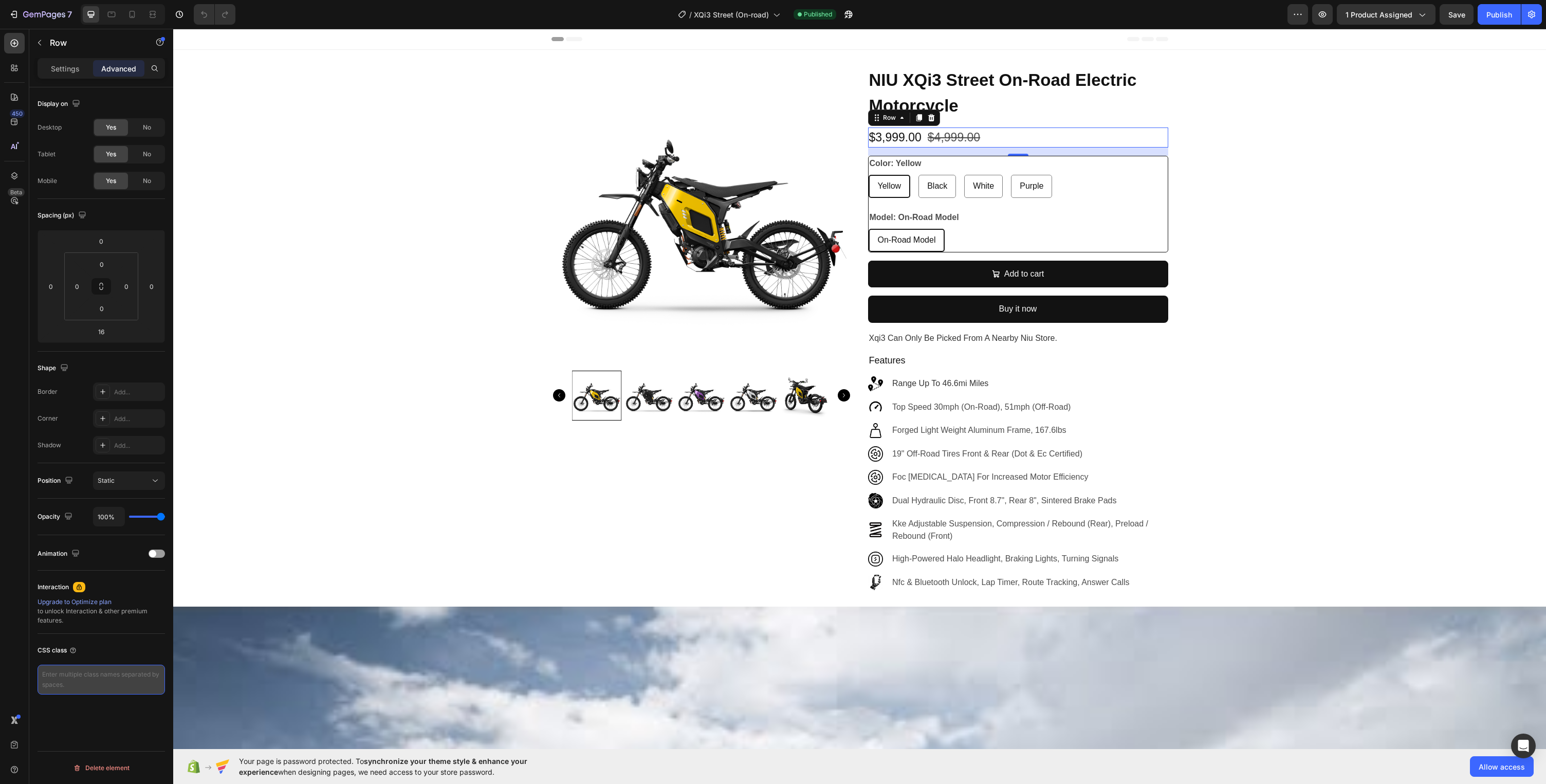
click at [78, 690] on textarea at bounding box center [101, 679] width 127 height 30
paste textarea "samita-lock-price"
type textarea "samita-lock-price"
click at [1458, 15] on span "Save" at bounding box center [1457, 15] width 17 height 9
click at [1492, 14] on div "Publish" at bounding box center [1499, 15] width 26 height 11
